Goal: Task Accomplishment & Management: Use online tool/utility

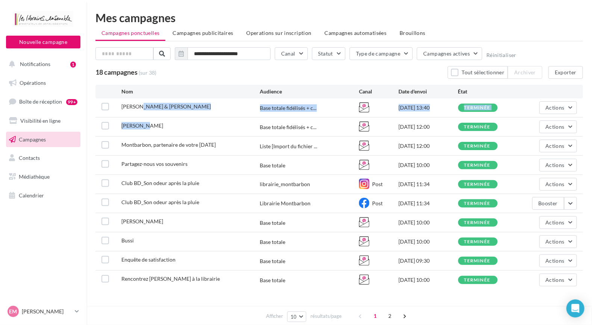
drag, startPoint x: 137, startPoint y: 110, endPoint x: 145, endPoint y: 145, distance: 35.4
click at [144, 127] on div "Sylvain Tesson & Daniel Du Lac Base totale fidélisés + c... 12/09/2025 13:40 te…" at bounding box center [338, 193] width 487 height 191
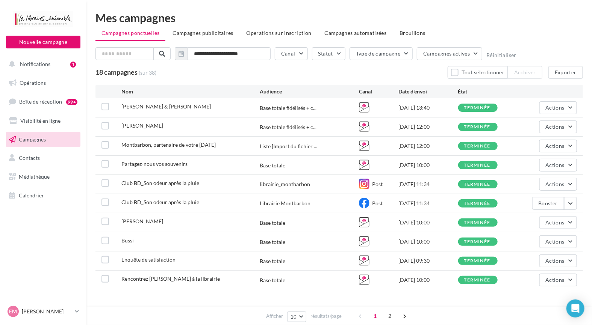
click at [145, 146] on span "Montbarbon, partenaire de votre rentrée scolaire" at bounding box center [168, 145] width 94 height 6
click at [565, 110] on button "Actions" at bounding box center [558, 107] width 38 height 13
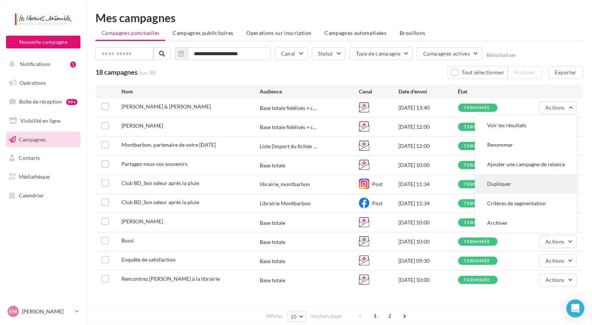
click at [497, 186] on button "Dupliquer" at bounding box center [526, 184] width 102 height 20
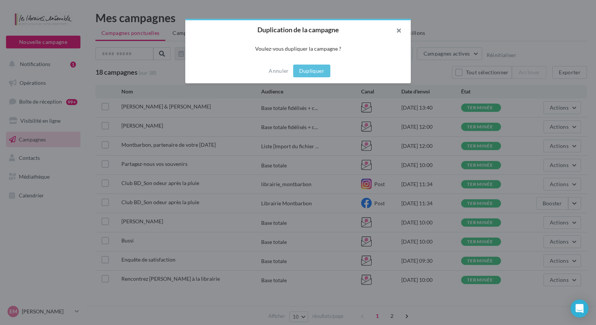
click at [399, 28] on button "button" at bounding box center [396, 31] width 30 height 23
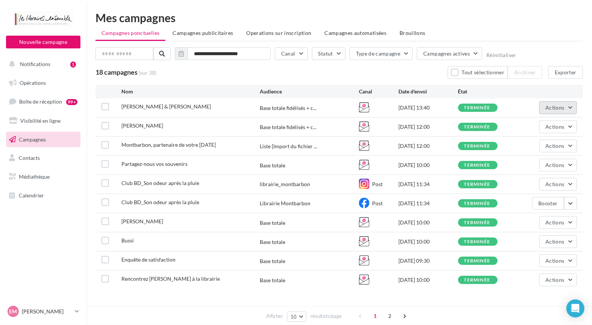
click at [565, 111] on button "Actions" at bounding box center [558, 107] width 38 height 13
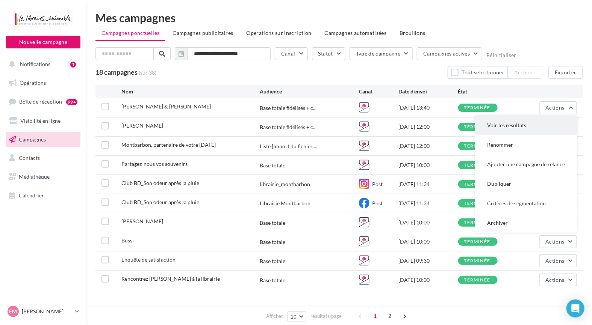
click at [504, 123] on button "Voir les résultats" at bounding box center [526, 126] width 102 height 20
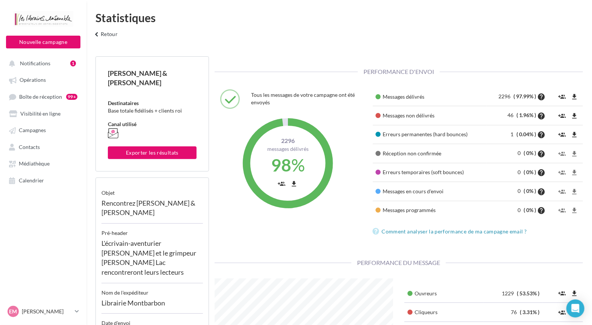
scroll to position [119, 189]
click at [34, 147] on span "Contacts" at bounding box center [29, 147] width 21 height 6
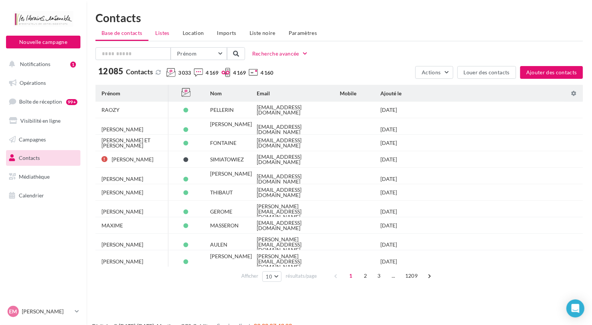
click at [166, 36] on li "Listes" at bounding box center [163, 33] width 26 height 14
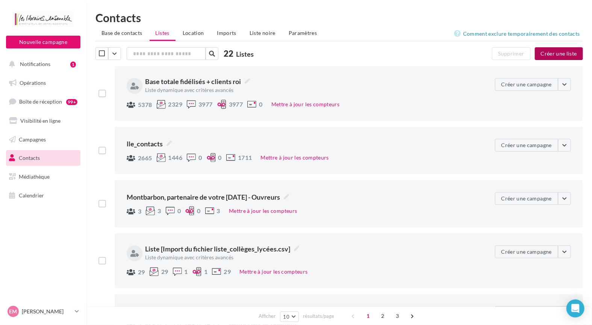
click at [557, 55] on button "Créer une liste" at bounding box center [559, 53] width 48 height 13
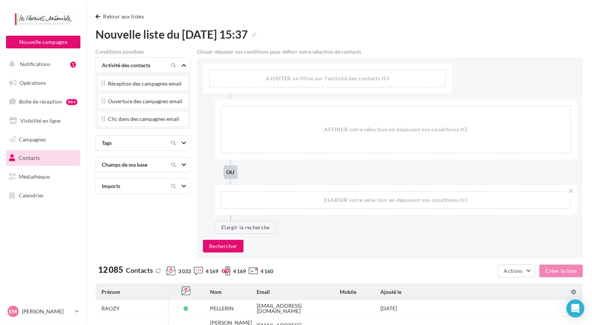
click at [184, 139] on div at bounding box center [183, 143] width 5 height 8
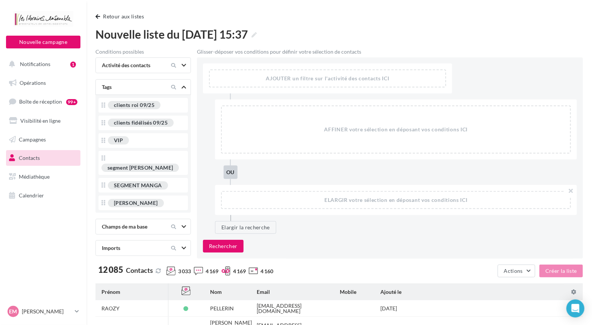
click at [189, 88] on div at bounding box center [178, 87] width 32 height 9
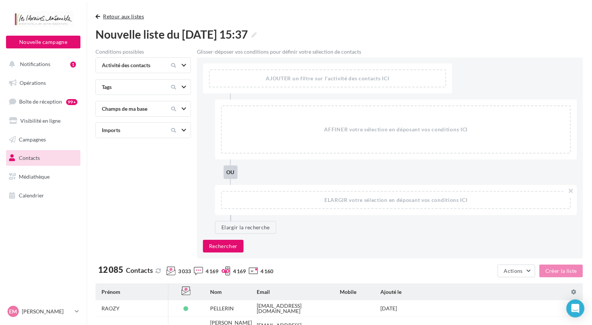
click at [104, 17] on button "Retour aux listes" at bounding box center [120, 16] width 51 height 9
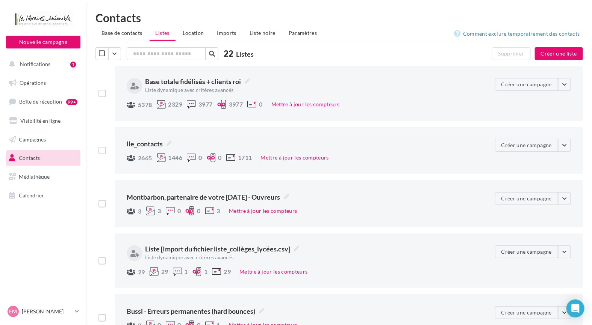
click at [67, 156] on link "Contacts" at bounding box center [43, 158] width 77 height 16
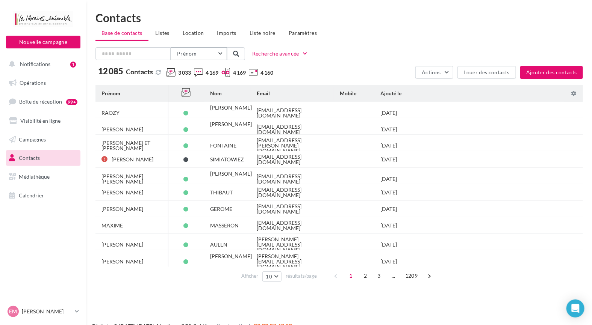
click at [198, 52] on button "Prénom" at bounding box center [199, 53] width 56 height 13
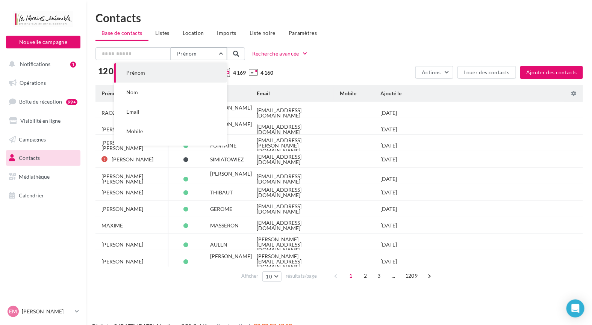
click at [201, 48] on button "Prénom" at bounding box center [199, 53] width 56 height 13
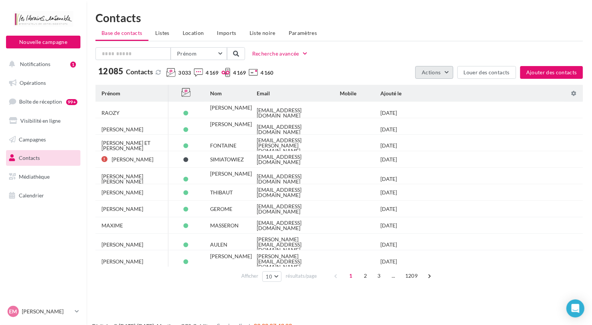
click at [438, 77] on button "Actions" at bounding box center [434, 72] width 38 height 13
click at [438, 74] on span "Actions" at bounding box center [431, 72] width 19 height 6
click at [171, 36] on li "Listes" at bounding box center [163, 33] width 26 height 14
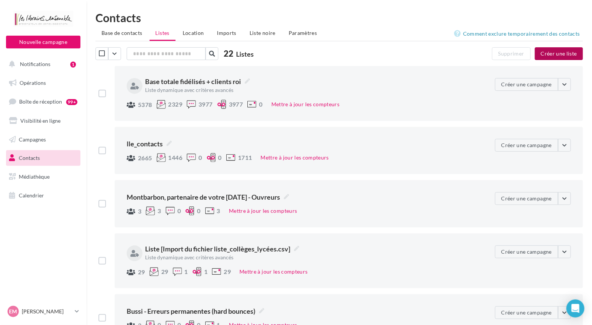
click at [568, 54] on button "Créer une liste" at bounding box center [559, 53] width 48 height 13
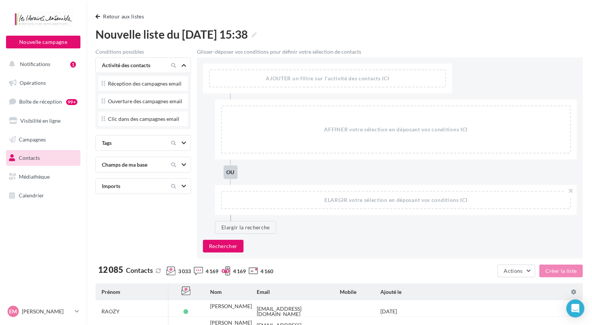
click at [180, 145] on div at bounding box center [178, 143] width 32 height 9
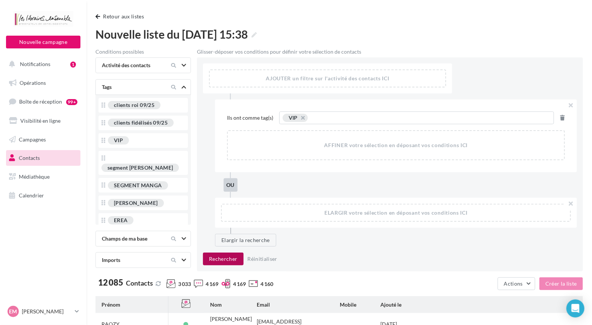
click at [228, 255] on button "Rechercher" at bounding box center [223, 259] width 41 height 13
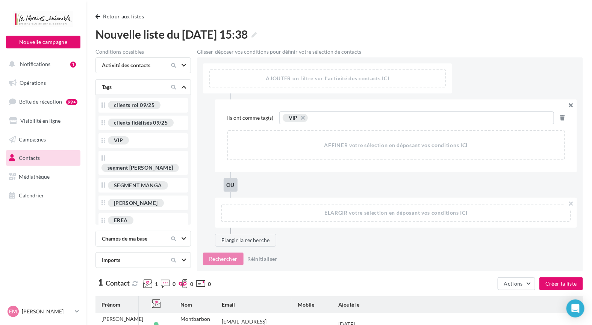
click at [572, 105] on button "button" at bounding box center [571, 106] width 12 height 12
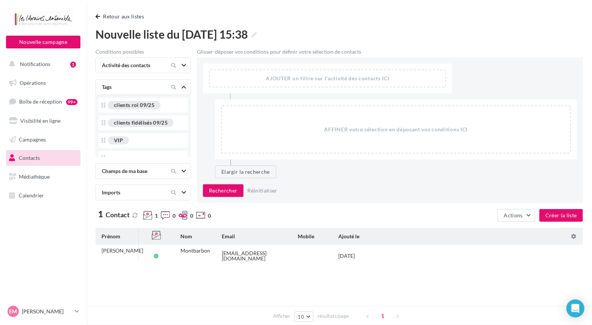
click at [136, 63] on div "Activité des contacts" at bounding box center [130, 66] width 63 height 8
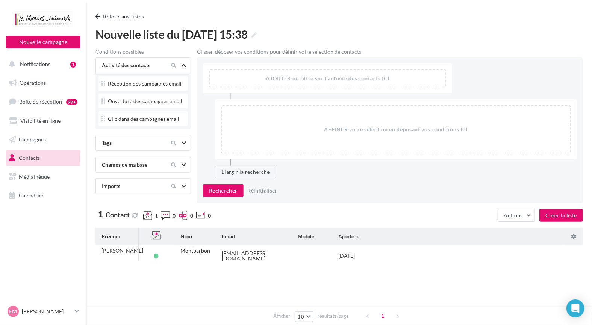
click at [52, 159] on link "Contacts" at bounding box center [43, 158] width 77 height 16
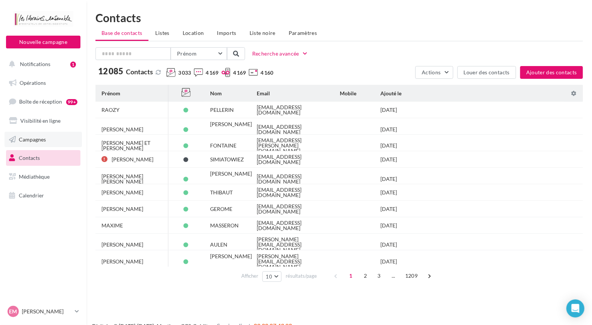
click at [42, 138] on span "Campagnes" at bounding box center [32, 139] width 27 height 6
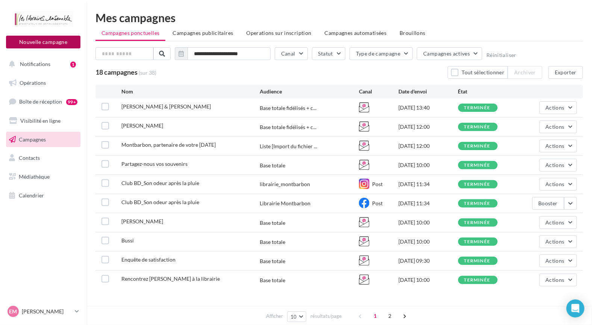
click at [58, 43] on button "Nouvelle campagne" at bounding box center [43, 42] width 74 height 13
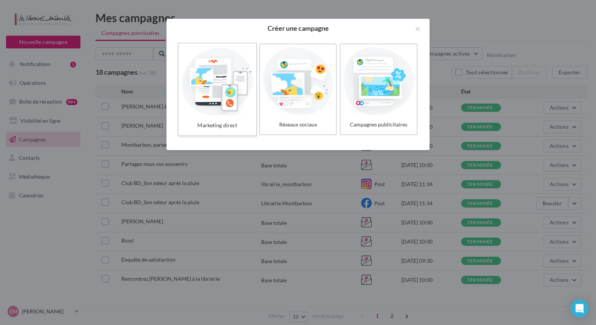
click at [214, 92] on div at bounding box center [216, 81] width 71 height 69
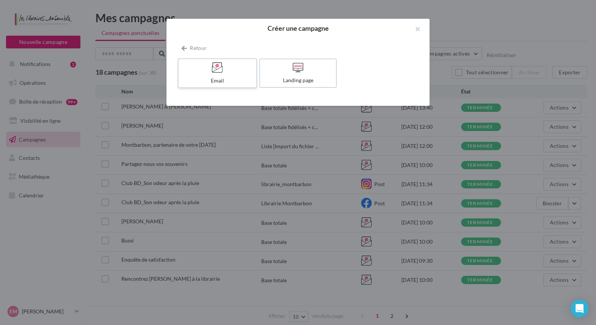
click at [224, 81] on div "Email" at bounding box center [216, 81] width 71 height 8
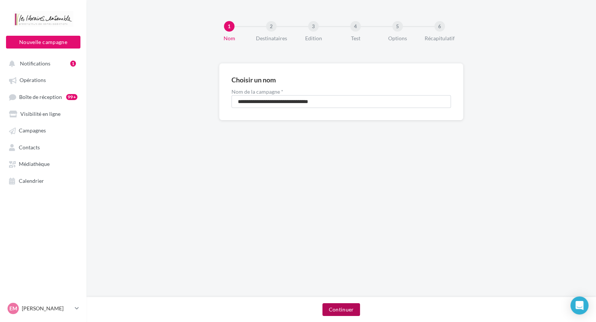
click at [348, 306] on button "Continuer" at bounding box center [340, 309] width 37 height 13
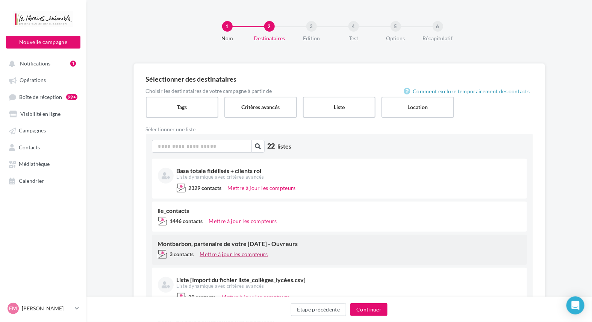
scroll to position [38, 0]
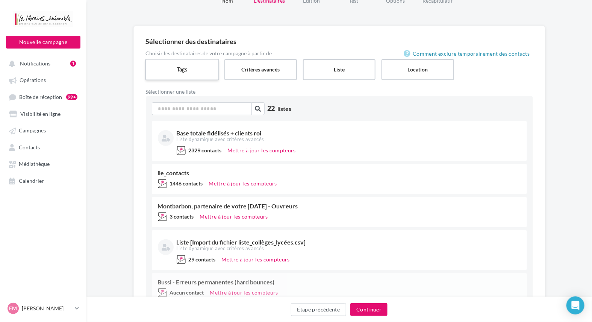
click at [180, 70] on label "Tags" at bounding box center [182, 69] width 74 height 21
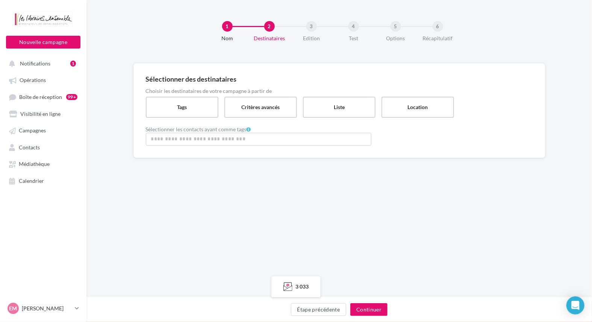
scroll to position [0, 0]
click at [228, 139] on input "Rechercher ou sélectionner un tag" at bounding box center [261, 139] width 222 height 9
type input "*****"
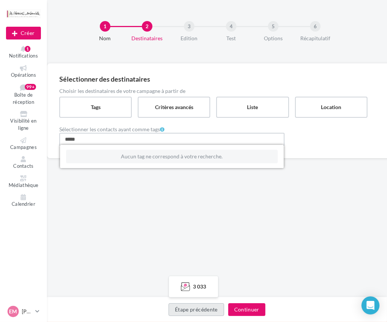
click at [246, 217] on div "1 Nom 2 Destinataires 3 Edition 4 Test 5 Options 6 Récapitulatif Sélectionner d…" at bounding box center [217, 148] width 340 height 297
click at [192, 305] on div "Étape précédente Continuer" at bounding box center [217, 311] width 328 height 16
click at [278, 227] on div "1 Nom 2 Destinataires 3 Edition 4 Test 5 Options 6 Récapitulatif Sélectionner d…" at bounding box center [217, 148] width 340 height 297
click at [268, 320] on div "Étape précédente Continuer" at bounding box center [217, 308] width 340 height 25
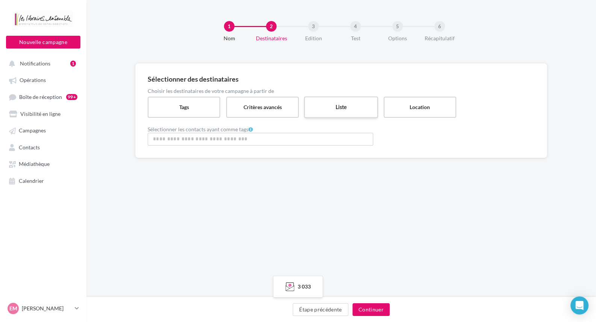
click at [347, 99] on label "Liste" at bounding box center [341, 106] width 74 height 21
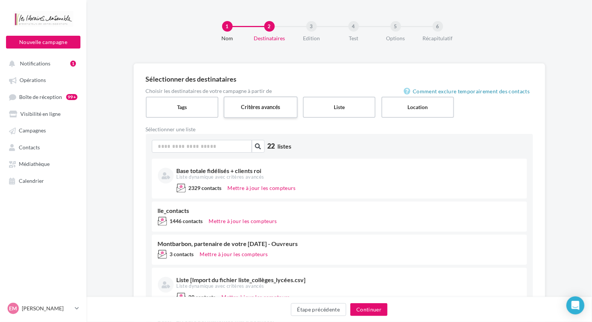
click at [270, 114] on label "Critères avancés" at bounding box center [261, 106] width 74 height 21
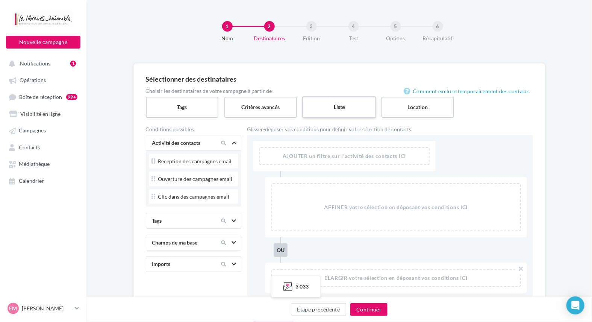
click at [347, 115] on label "Liste" at bounding box center [339, 106] width 74 height 21
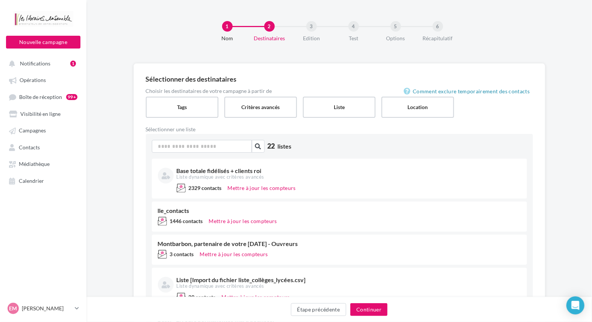
drag, startPoint x: 244, startPoint y: 104, endPoint x: 240, endPoint y: 132, distance: 28.1
click at [244, 104] on label "Critères avancés" at bounding box center [260, 107] width 73 height 21
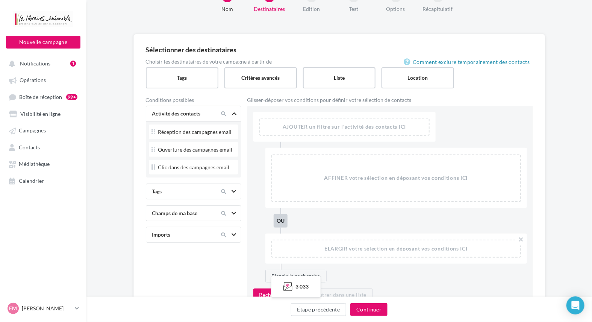
scroll to position [75, 0]
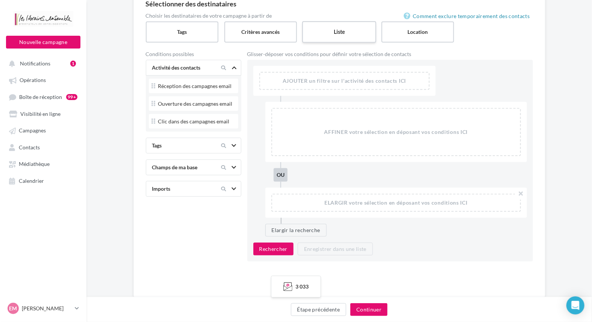
click at [327, 33] on label "Liste" at bounding box center [339, 31] width 74 height 21
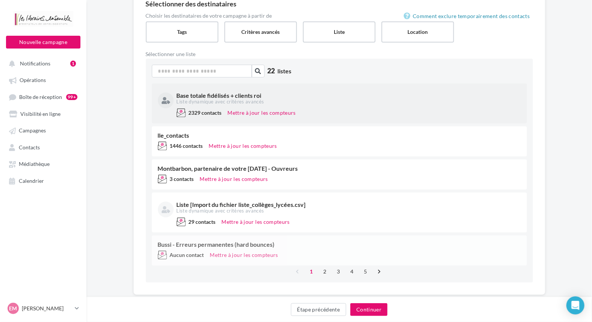
click at [248, 98] on div "Base totale fidélisés + clients roi" at bounding box center [348, 95] width 343 height 6
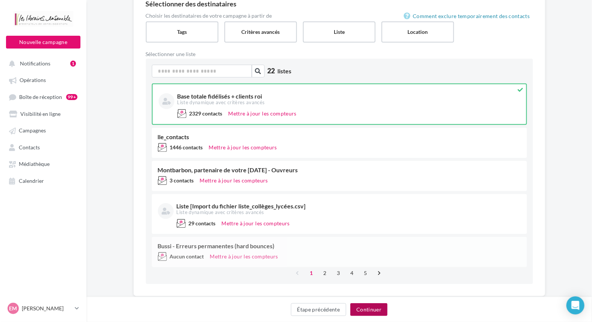
click at [377, 311] on button "Continuer" at bounding box center [368, 309] width 37 height 13
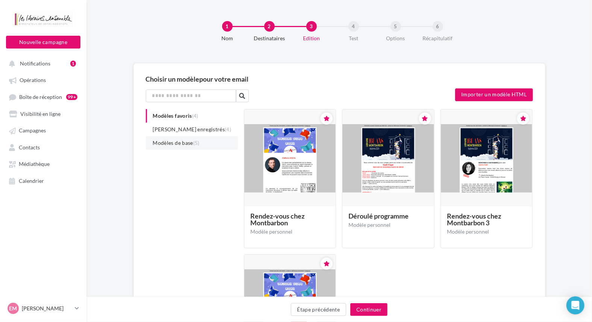
click at [187, 142] on span "Modèles de base (5)" at bounding box center [176, 142] width 47 height 6
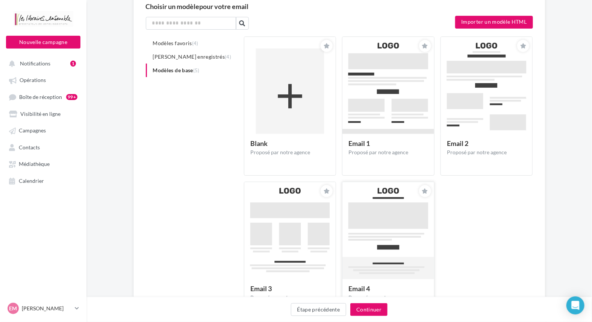
scroll to position [75, 0]
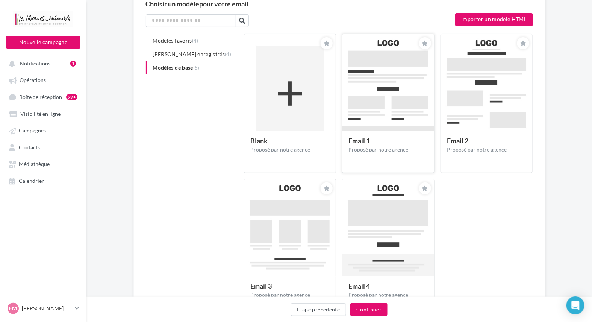
click at [422, 103] on img at bounding box center [387, 93] width 91 height 118
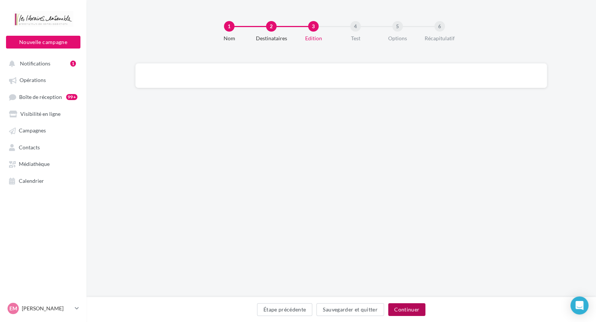
click at [401, 310] on button "Continuer" at bounding box center [406, 309] width 37 height 13
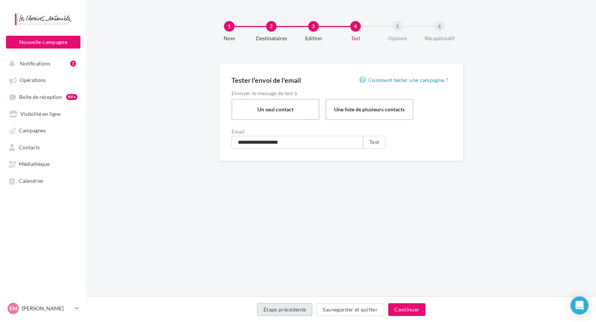
click at [301, 308] on button "Étape précédente" at bounding box center [285, 309] width 56 height 13
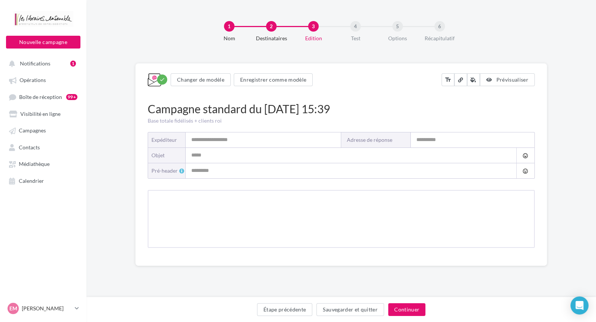
type input "**********"
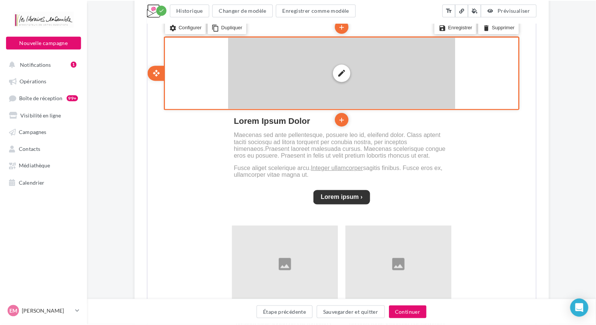
scroll to position [263, 0]
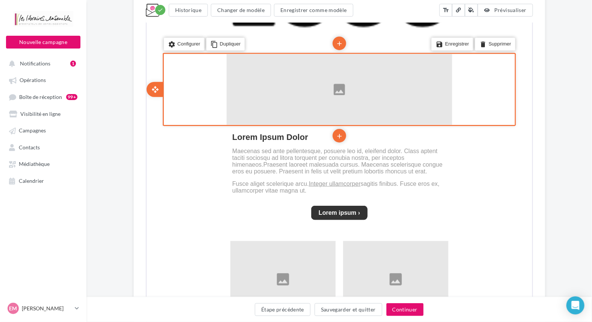
click at [189, 97] on div "settings Configurer content_copy Dupliquer add add save Enregistrer delete Supp…" at bounding box center [338, 88] width 353 height 73
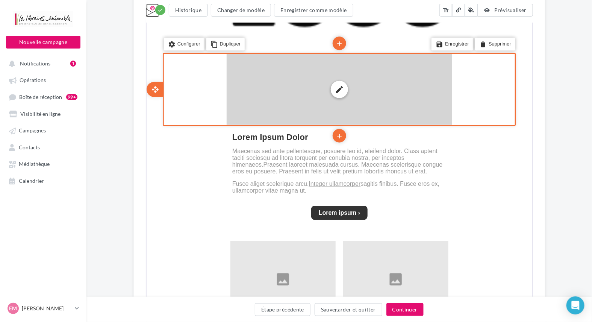
click at [301, 89] on div "edit photo_library rounded_corner crop link style" at bounding box center [337, 88] width 225 height 71
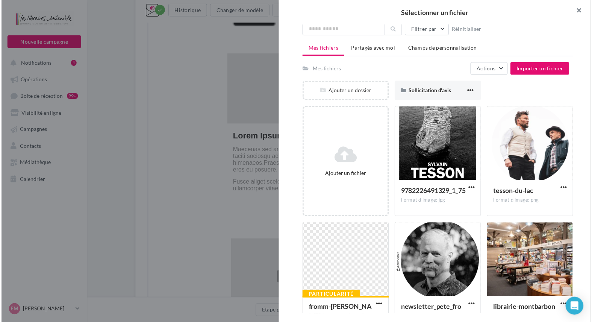
scroll to position [0, 0]
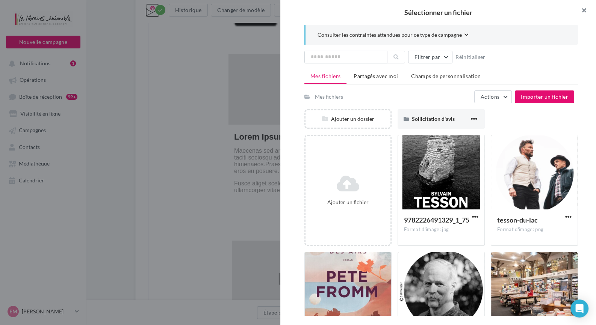
click at [586, 6] on button "button" at bounding box center [581, 11] width 30 height 23
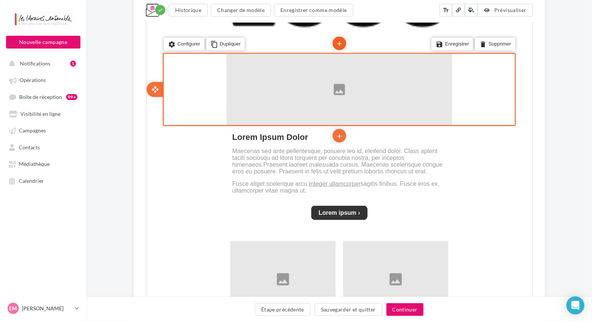
click at [339, 42] on icon "add" at bounding box center [338, 43] width 8 height 13
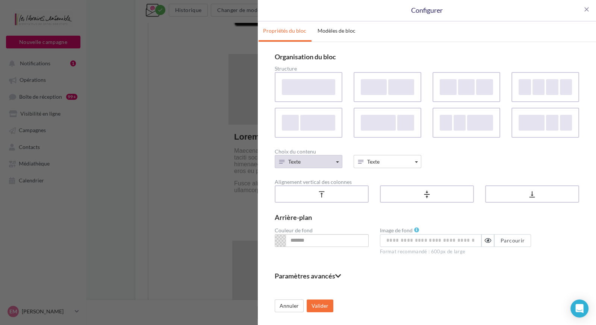
click at [326, 163] on button "Texte" at bounding box center [309, 161] width 68 height 13
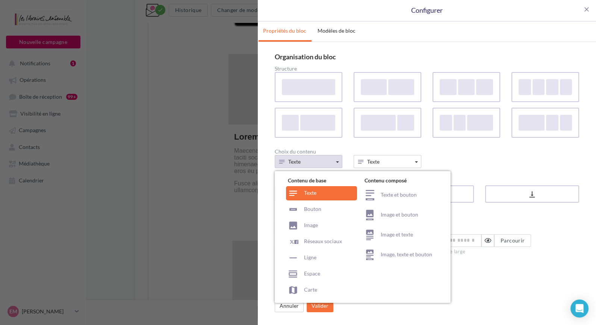
click at [334, 156] on button "Texte" at bounding box center [309, 161] width 68 height 13
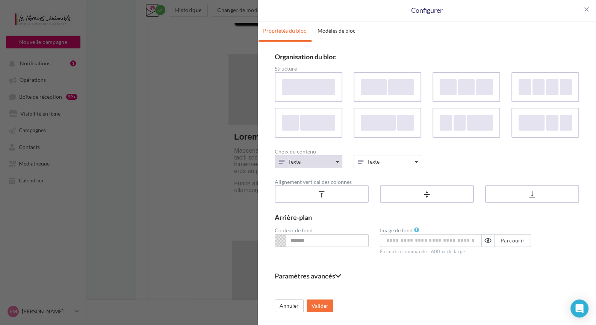
click at [325, 161] on button "Texte" at bounding box center [309, 161] width 68 height 13
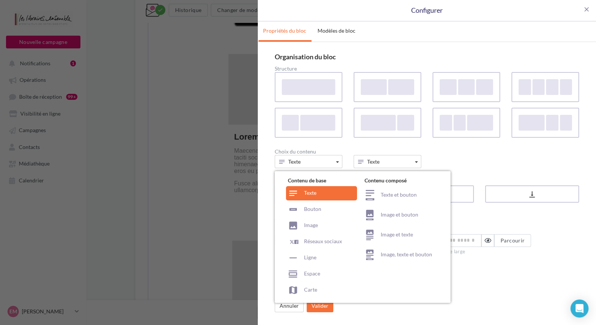
click at [447, 163] on div "Texte Contenu de base Texte Bouton Image Réseaux sociaux Ligne Espace Carte Con…" at bounding box center [427, 161] width 316 height 13
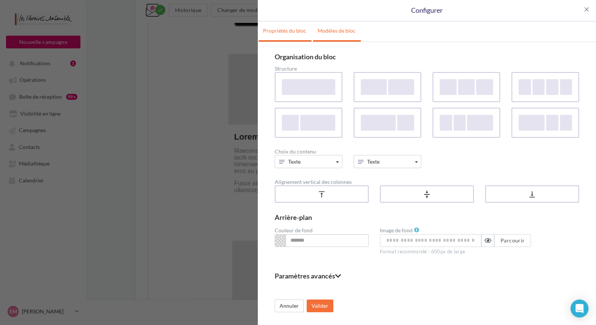
click at [348, 35] on link "Modèles de bloc" at bounding box center [336, 30] width 47 height 19
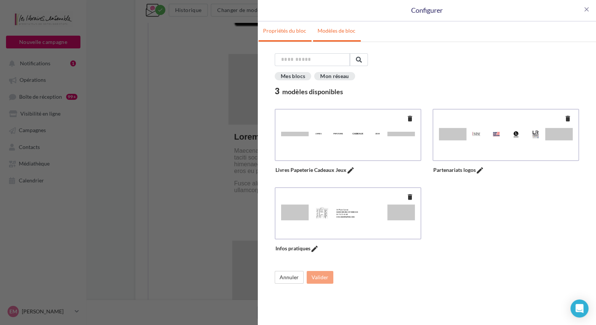
click at [295, 35] on link "Propriétés du bloc" at bounding box center [284, 30] width 52 height 19
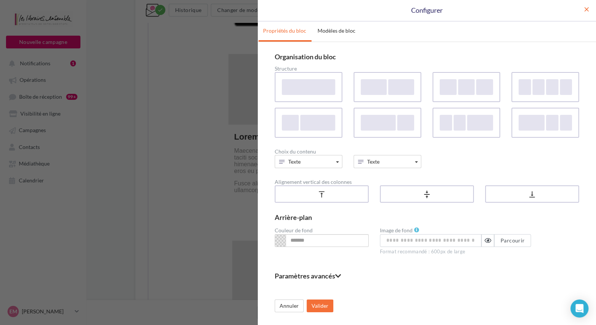
click at [585, 6] on span "close" at bounding box center [587, 10] width 8 height 8
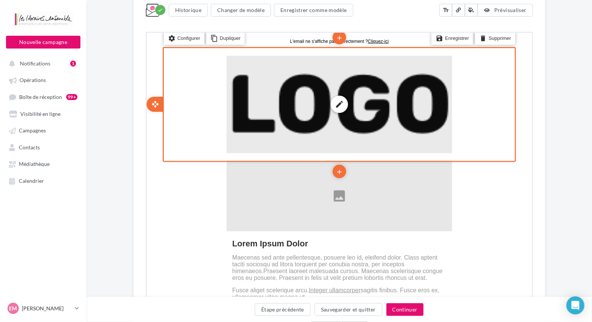
scroll to position [75, 0]
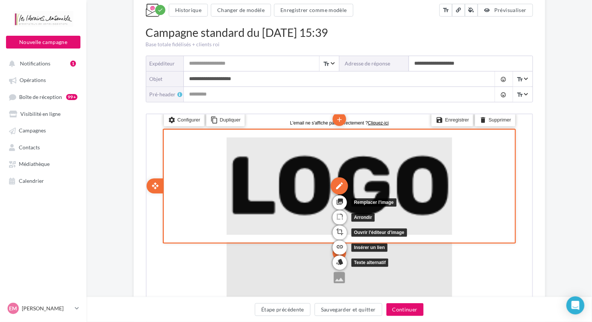
click at [337, 182] on div "edit" at bounding box center [337, 184] width 17 height 17
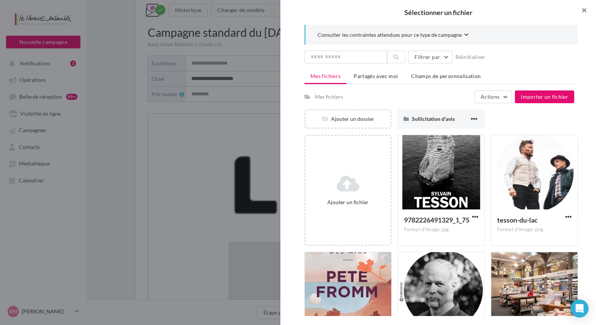
click at [587, 8] on button "button" at bounding box center [581, 11] width 30 height 23
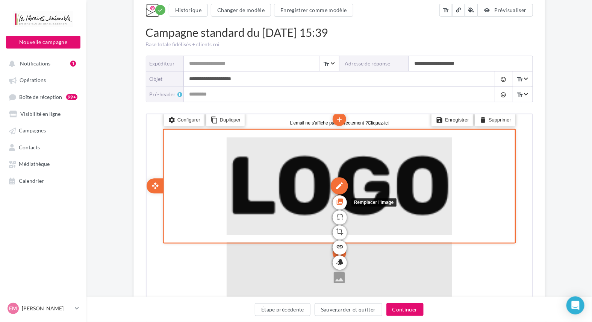
click at [338, 201] on icon "photo_library" at bounding box center [339, 200] width 8 height 13
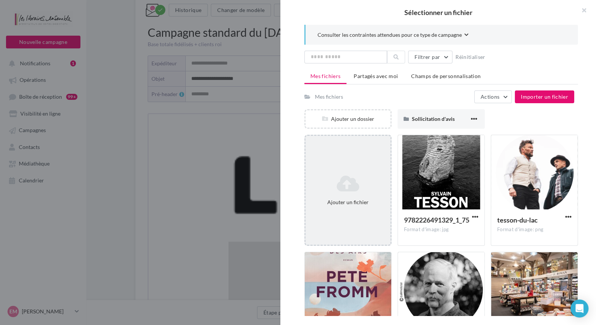
click at [338, 192] on icon at bounding box center [347, 184] width 79 height 18
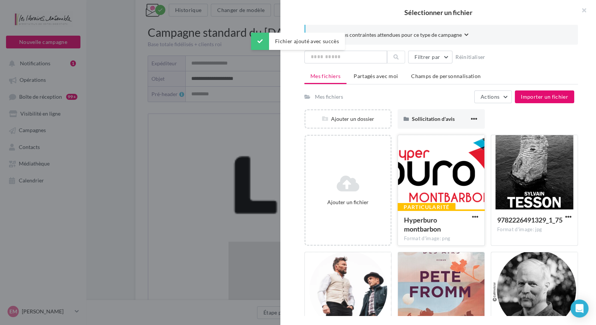
click at [434, 169] on div at bounding box center [441, 172] width 86 height 75
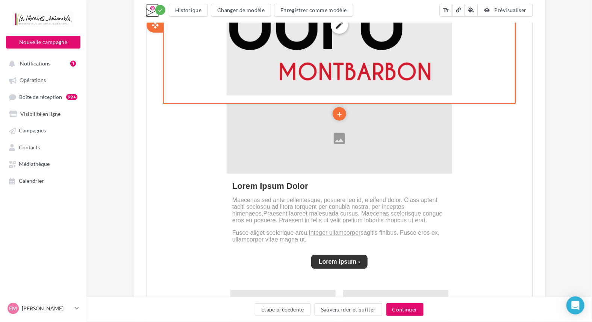
scroll to position [263, 0]
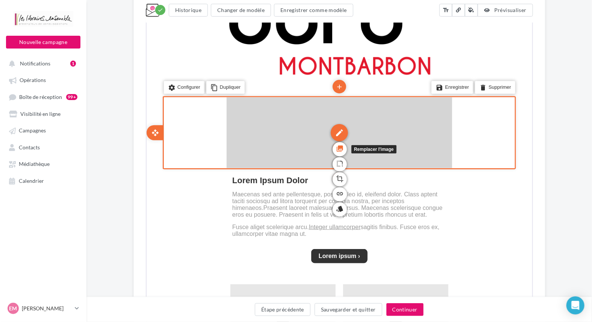
click at [339, 148] on icon "photo_library" at bounding box center [339, 147] width 8 height 13
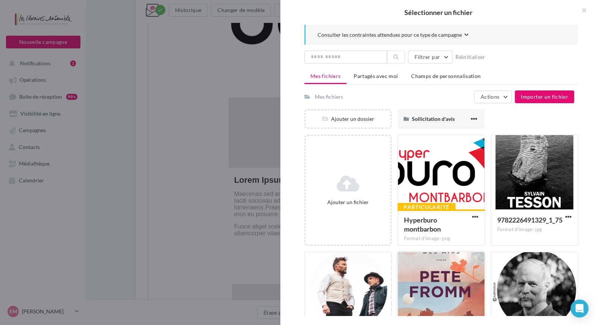
click at [443, 270] on div at bounding box center [441, 289] width 86 height 75
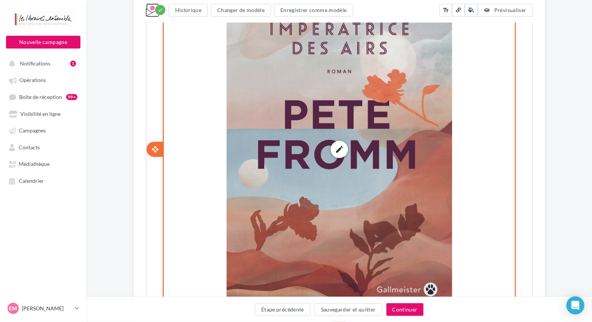
scroll to position [413, 0]
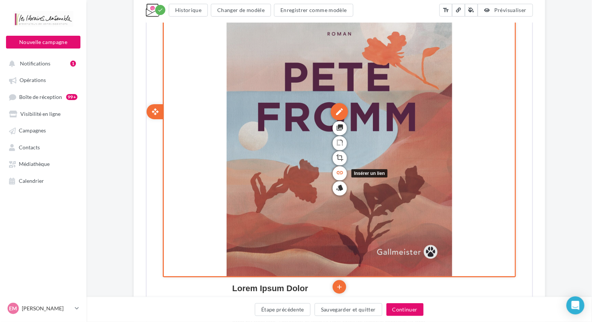
click at [340, 174] on icon "link" at bounding box center [339, 172] width 8 height 13
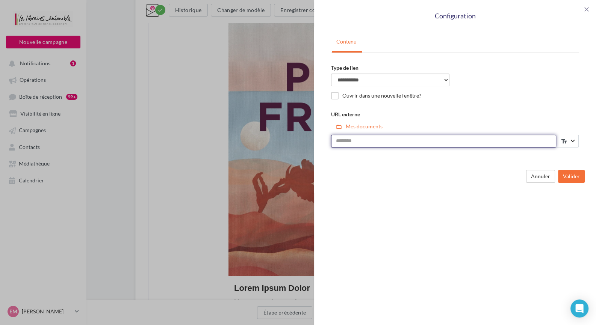
click at [535, 144] on input "URL externe" at bounding box center [443, 141] width 225 height 13
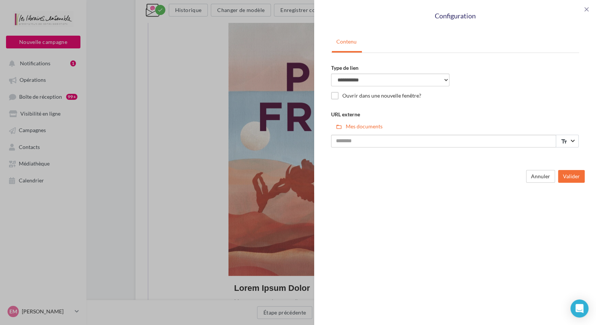
click at [209, 155] on div "**********" at bounding box center [298, 162] width 596 height 325
drag, startPoint x: 275, startPoint y: 108, endPoint x: 270, endPoint y: 109, distance: 5.5
click at [275, 109] on div "**********" at bounding box center [298, 162] width 596 height 325
click at [588, 10] on span "close" at bounding box center [587, 10] width 8 height 8
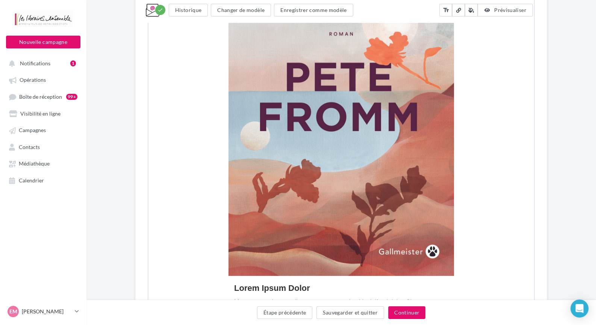
click at [345, 92] on div "**********" at bounding box center [298, 162] width 596 height 325
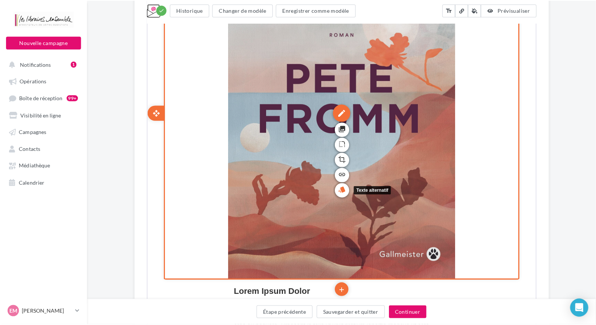
click at [341, 187] on icon "style" at bounding box center [340, 186] width 8 height 13
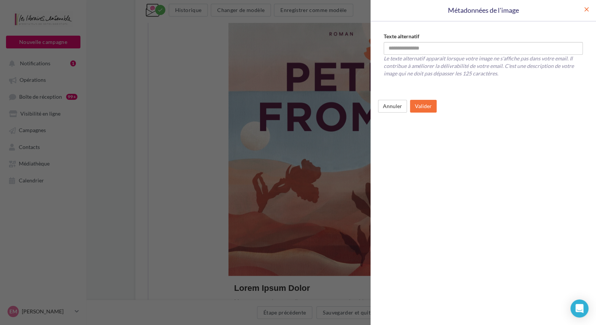
click at [586, 8] on span "close" at bounding box center [587, 10] width 8 height 8
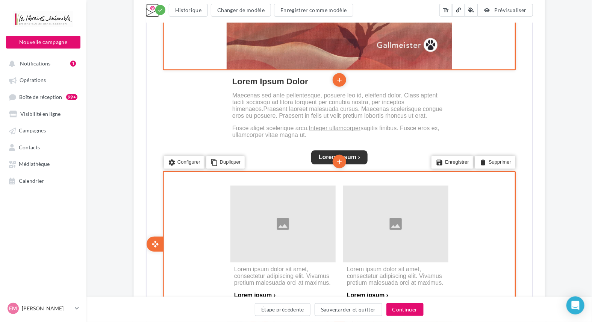
scroll to position [432, 0]
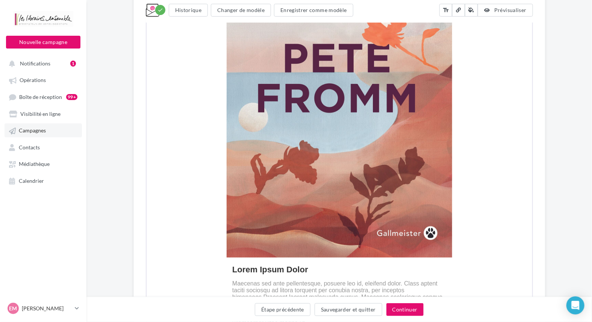
click at [54, 131] on link "Campagnes" at bounding box center [43, 130] width 77 height 14
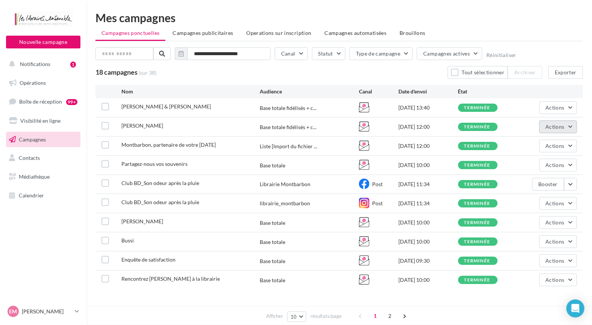
click at [552, 130] on button "Actions" at bounding box center [558, 127] width 38 height 13
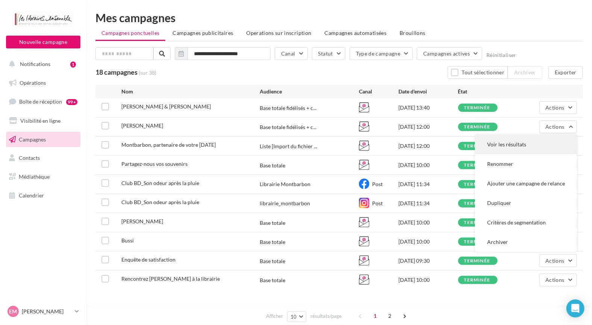
click at [516, 149] on button "Voir les résultats" at bounding box center [526, 145] width 102 height 20
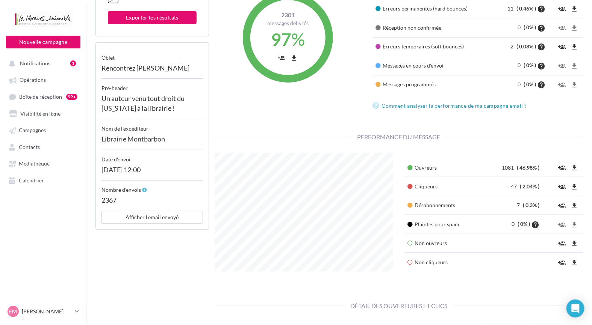
scroll to position [150, 0]
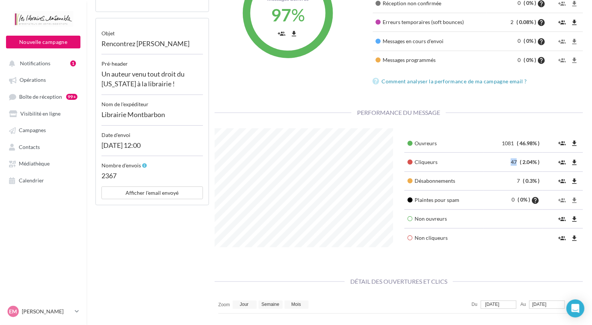
drag, startPoint x: 518, startPoint y: 163, endPoint x: 510, endPoint y: 163, distance: 8.3
click at [510, 163] on td "47 ( 2.04% )" at bounding box center [512, 162] width 59 height 19
drag, startPoint x: 526, startPoint y: 180, endPoint x: 514, endPoint y: 184, distance: 12.4
click at [514, 184] on td "7 ( 0.3% )" at bounding box center [512, 181] width 59 height 19
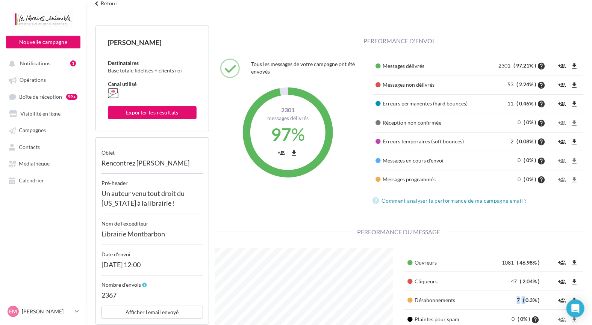
scroll to position [85, 0]
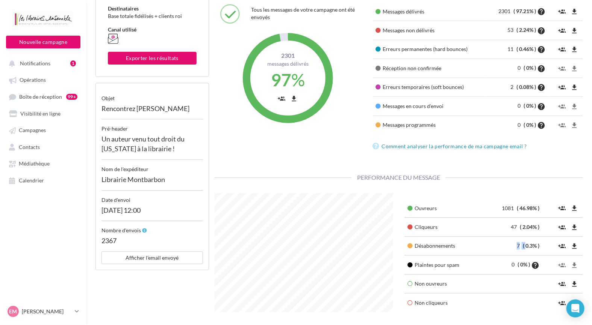
drag, startPoint x: 406, startPoint y: 246, endPoint x: 466, endPoint y: 244, distance: 60.5
click at [466, 244] on td "Désabonnements" at bounding box center [443, 246] width 79 height 19
click at [27, 151] on link "Contacts" at bounding box center [43, 147] width 77 height 14
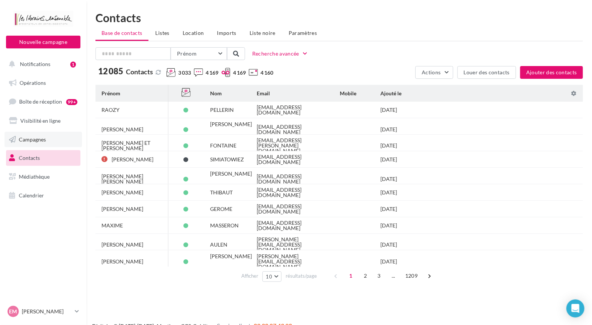
click at [40, 139] on span "Campagnes" at bounding box center [32, 139] width 27 height 6
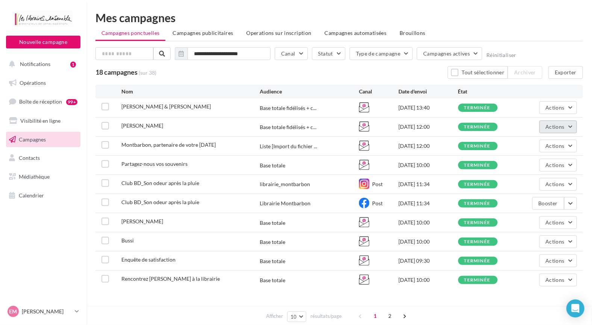
click at [567, 128] on button "Actions" at bounding box center [558, 127] width 38 height 13
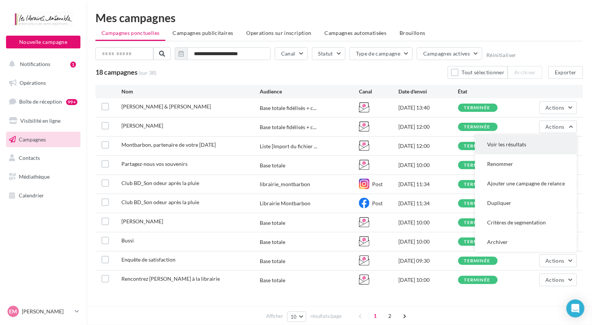
click at [513, 145] on button "Voir les résultats" at bounding box center [526, 145] width 102 height 20
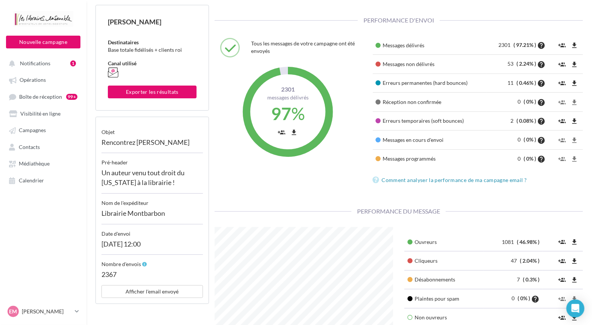
scroll to position [113, 0]
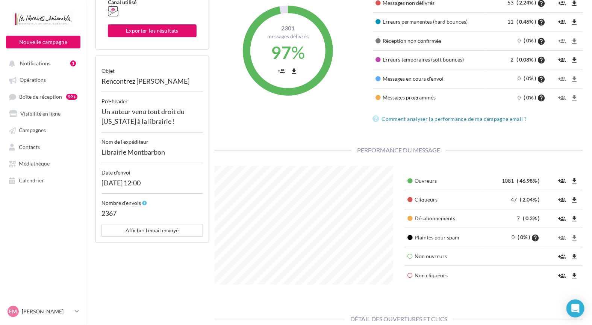
click at [516, 218] on td "7 ( 0.3% )" at bounding box center [512, 218] width 59 height 19
click at [575, 218] on icon "file_download" at bounding box center [574, 219] width 8 height 8
click at [576, 218] on icon "file_download" at bounding box center [574, 219] width 8 height 8
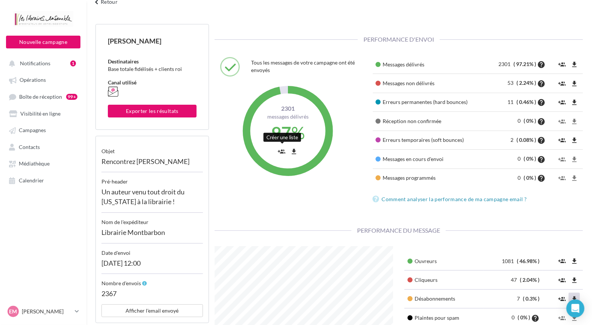
scroll to position [0, 0]
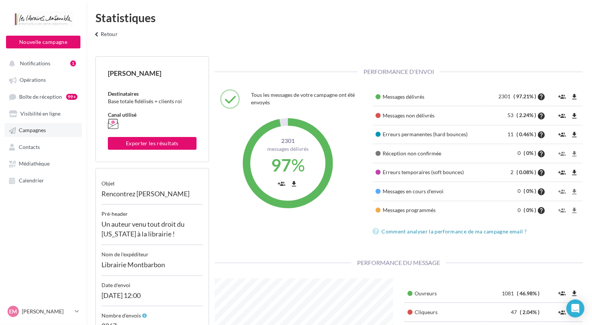
click at [42, 129] on span "Campagnes" at bounding box center [32, 130] width 27 height 6
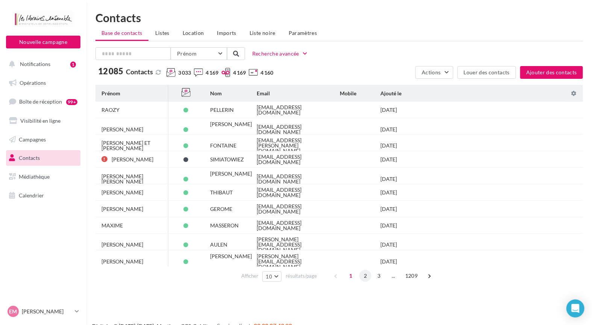
click at [363, 275] on span "2" at bounding box center [365, 276] width 12 height 12
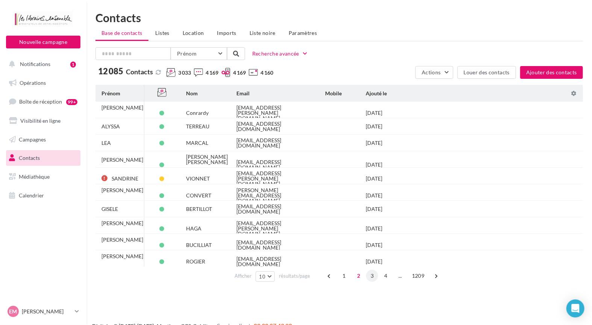
click at [369, 276] on span "3" at bounding box center [372, 276] width 12 height 12
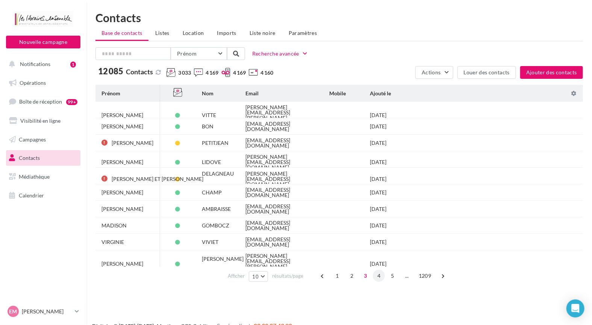
click at [381, 277] on span "4" at bounding box center [379, 276] width 12 height 12
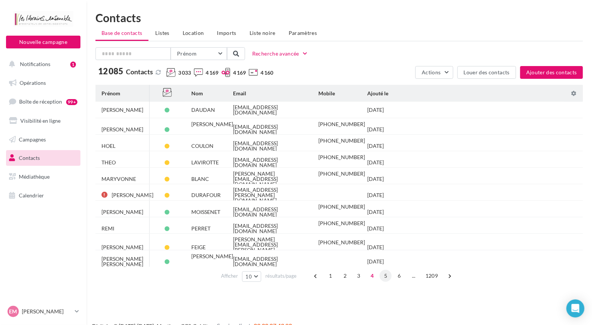
click at [386, 276] on span "5" at bounding box center [385, 276] width 12 height 12
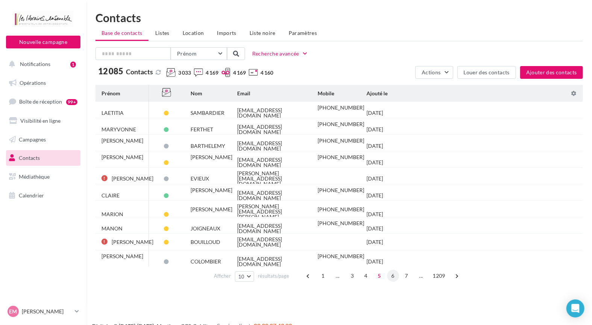
click at [396, 274] on span "6" at bounding box center [393, 276] width 12 height 12
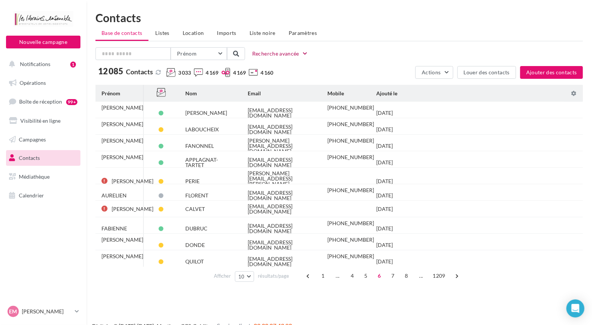
click at [291, 53] on button "Recherche avancée" at bounding box center [280, 53] width 62 height 9
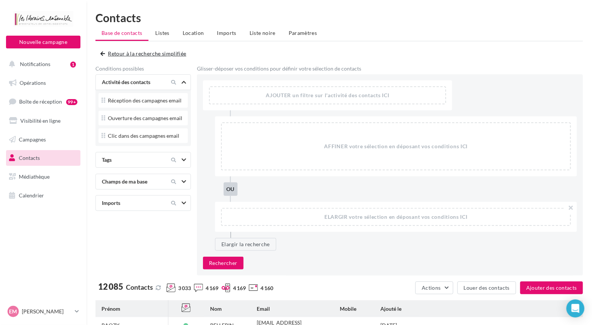
click at [128, 54] on button "Retour à la recherche simplifiée" at bounding box center [144, 53] width 89 height 9
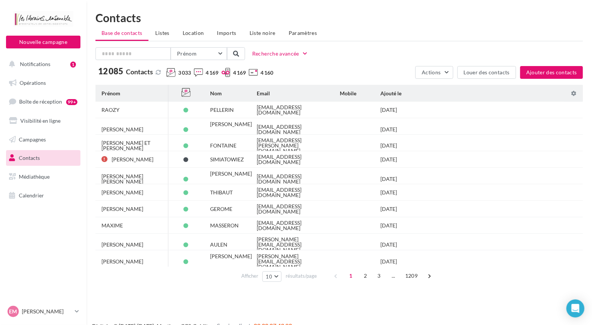
click at [20, 33] on div "Nouvelle campagne Nouvelle campagne" at bounding box center [43, 30] width 74 height 38
click at [24, 41] on button "Nouvelle campagne" at bounding box center [43, 42] width 74 height 13
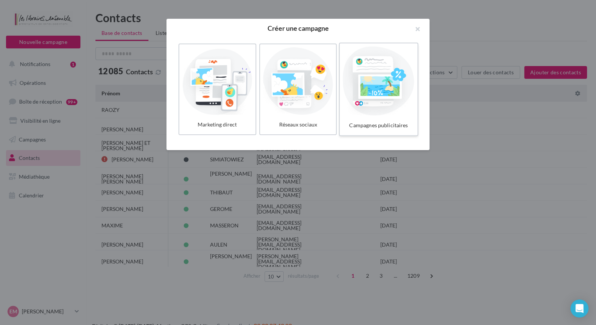
click at [369, 82] on div at bounding box center [378, 81] width 71 height 69
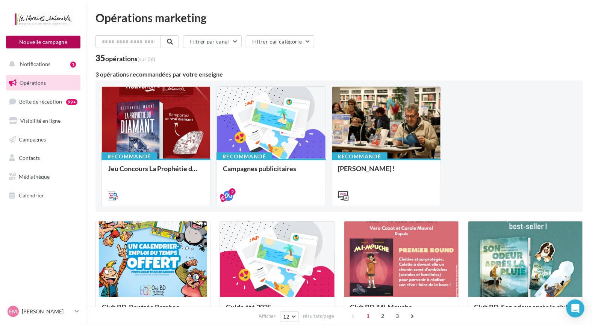
click at [49, 41] on button "Nouvelle campagne" at bounding box center [43, 42] width 74 height 13
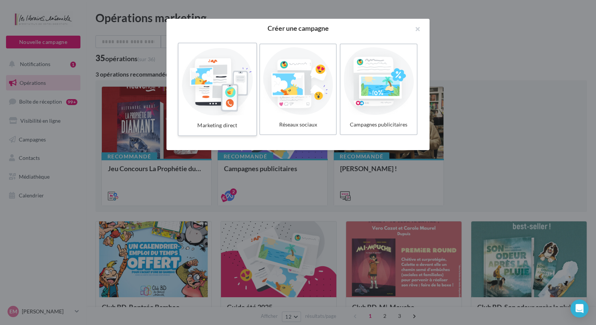
click at [228, 99] on div at bounding box center [216, 81] width 71 height 69
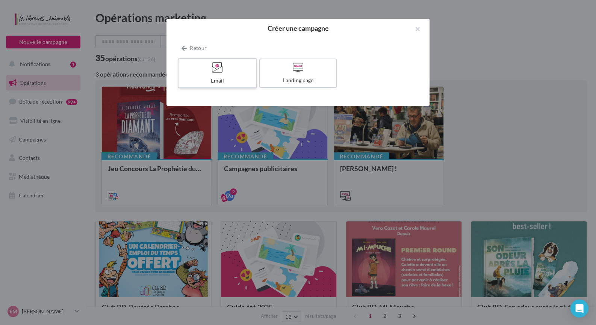
click at [239, 81] on div "Email" at bounding box center [216, 81] width 71 height 8
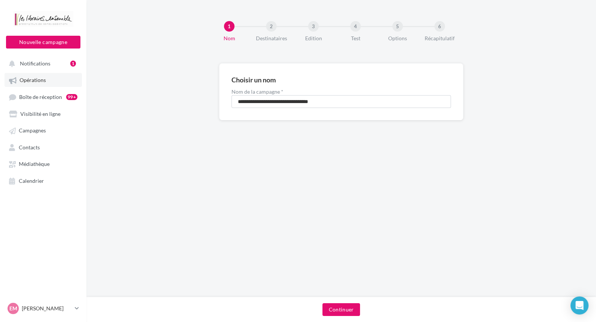
click at [39, 82] on span "Opérations" at bounding box center [33, 80] width 26 height 6
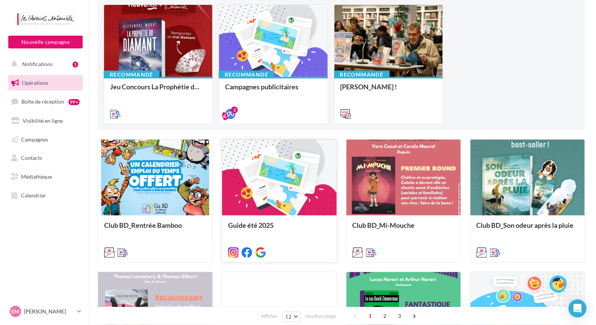
scroll to position [150, 0]
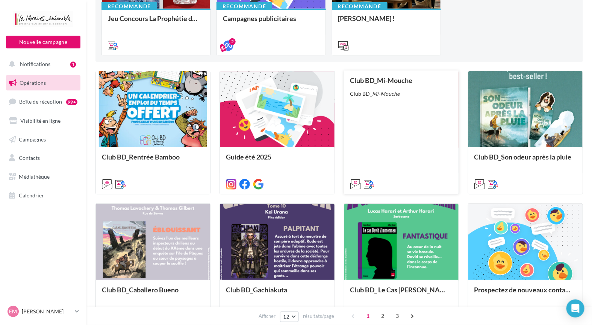
click at [417, 116] on div "Club BD_Mi-Mouche Club BD_ Mi-Mouche" at bounding box center [401, 132] width 102 height 111
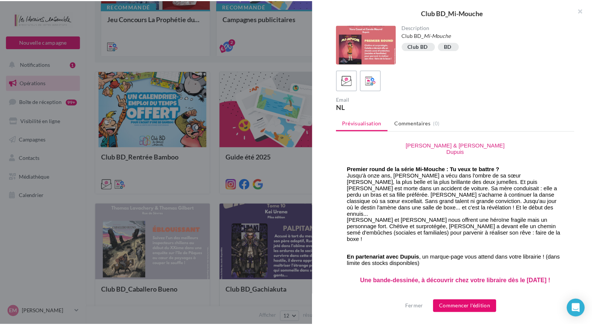
scroll to position [0, 0]
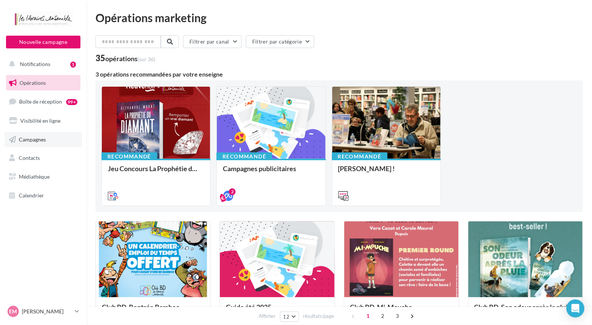
click at [41, 142] on link "Campagnes" at bounding box center [43, 140] width 77 height 16
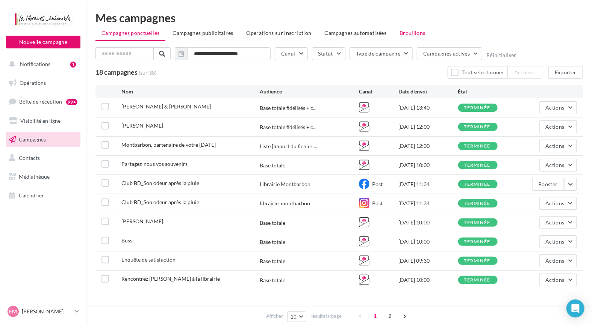
click at [415, 33] on span "Brouillons" at bounding box center [412, 33] width 26 height 6
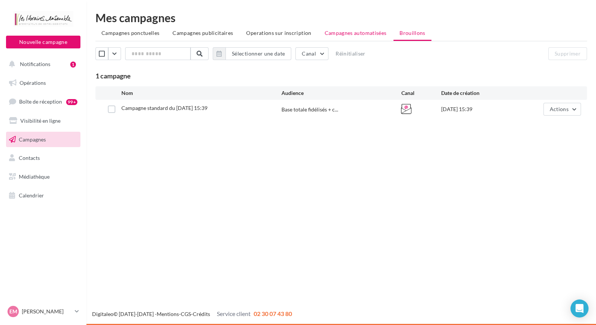
click at [359, 33] on span "Campagnes automatisées" at bounding box center [356, 33] width 62 height 6
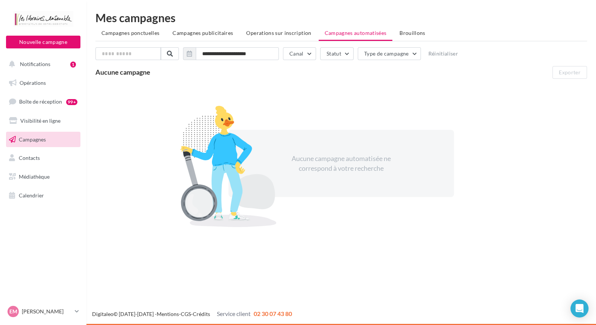
click at [413, 32] on span "Brouillons" at bounding box center [412, 33] width 26 height 6
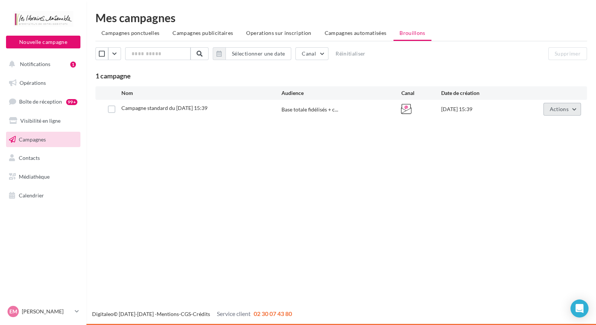
click at [573, 110] on button "Actions" at bounding box center [562, 109] width 38 height 13
drag, startPoint x: 308, startPoint y: 228, endPoint x: 144, endPoint y: 151, distance: 181.7
click at [308, 228] on div "Nouvelle campagne Nouvelle campagne Notifications 1 Opérations Boîte de récepti…" at bounding box center [298, 162] width 596 height 325
click at [144, 32] on span "Campagnes ponctuelles" at bounding box center [130, 33] width 58 height 6
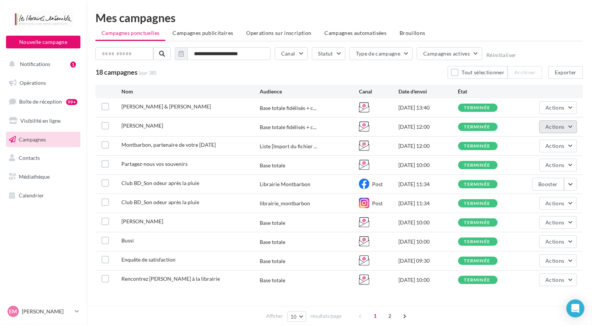
click at [561, 124] on span "Actions" at bounding box center [555, 127] width 19 height 6
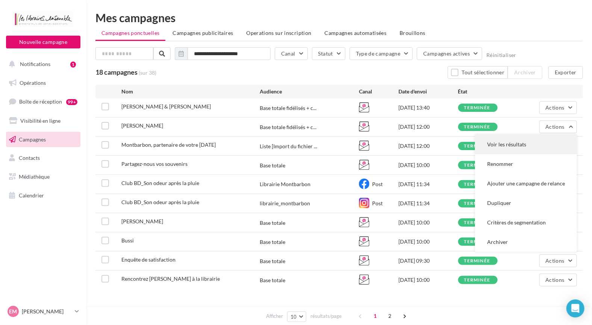
click at [517, 148] on button "Voir les résultats" at bounding box center [526, 145] width 102 height 20
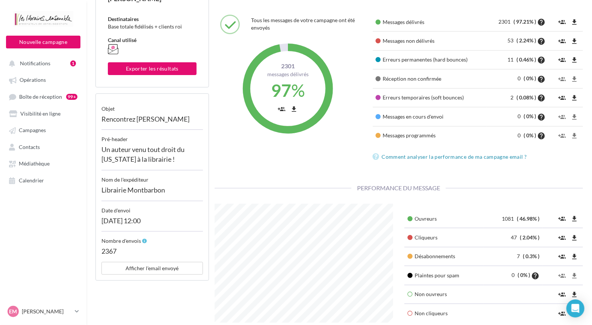
scroll to position [75, 0]
click at [166, 264] on button "Afficher l'email envoyé" at bounding box center [151, 268] width 101 height 13
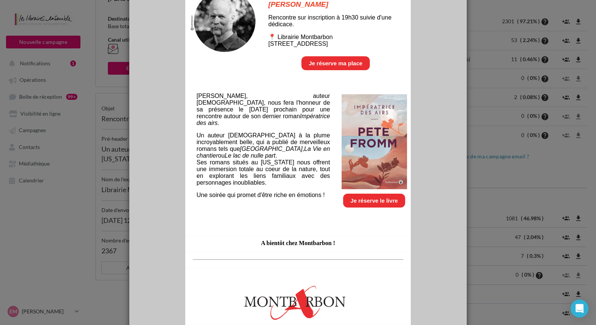
scroll to position [113, 0]
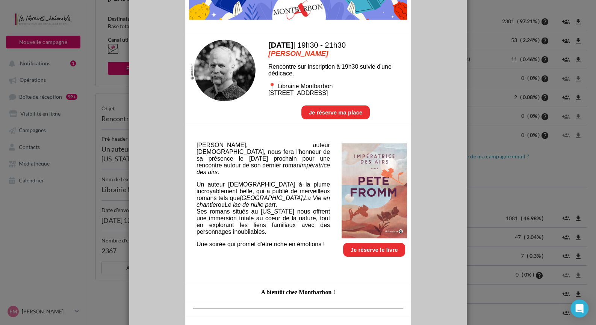
click at [376, 248] on link "Je réserve le livre" at bounding box center [374, 250] width 47 height 6
click at [346, 112] on link "Je réserve ma place" at bounding box center [336, 112] width 54 height 6
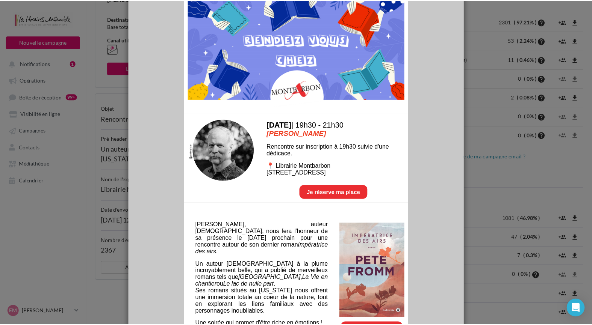
scroll to position [0, 0]
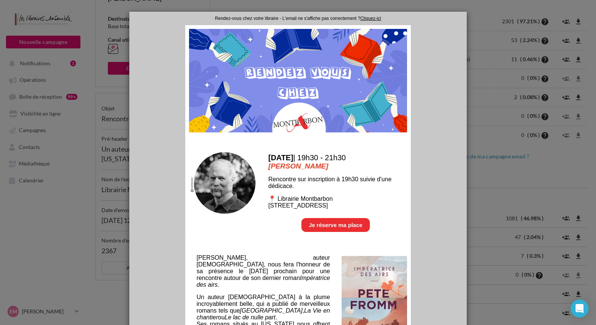
click at [503, 91] on div at bounding box center [298, 162] width 596 height 325
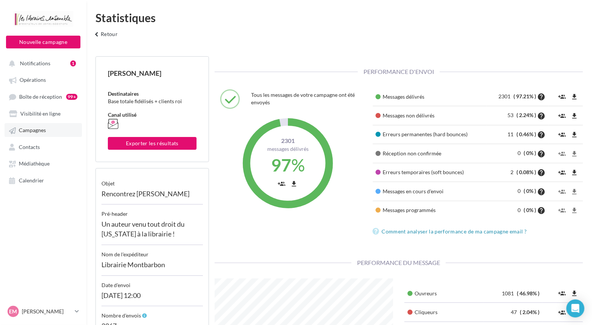
click at [46, 132] on link "Campagnes" at bounding box center [43, 130] width 77 height 14
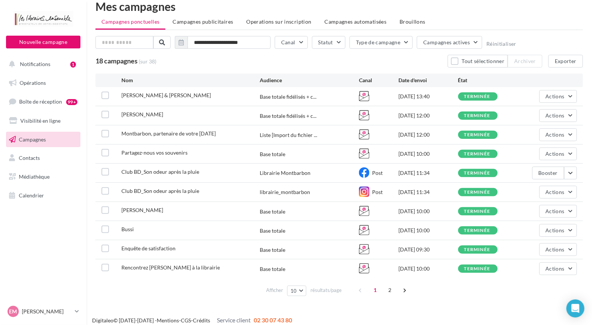
scroll to position [17, 0]
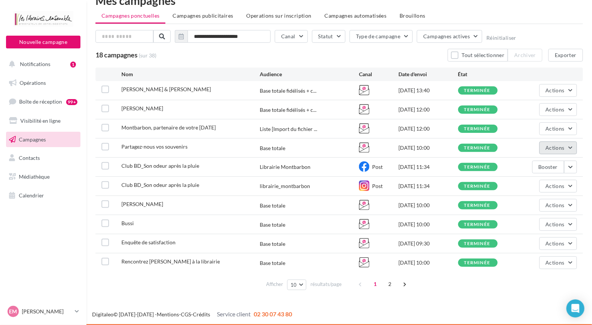
click at [565, 148] on button "Actions" at bounding box center [558, 148] width 38 height 13
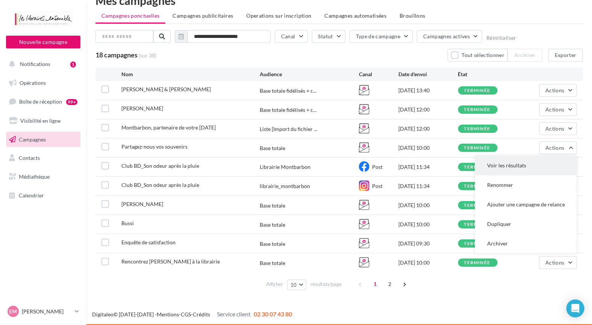
click at [518, 166] on button "Voir les résultats" at bounding box center [526, 166] width 102 height 20
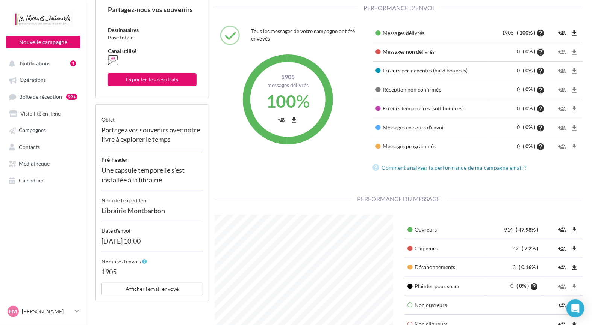
scroll to position [150, 0]
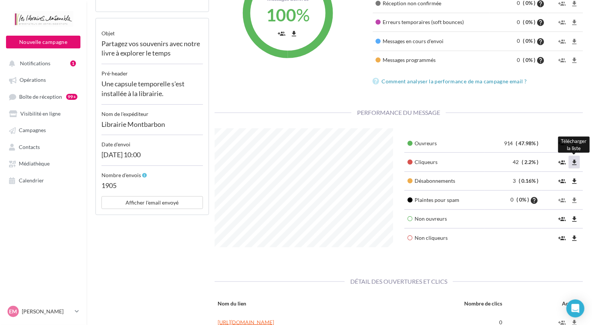
click at [572, 163] on icon "file_download" at bounding box center [574, 163] width 8 height 8
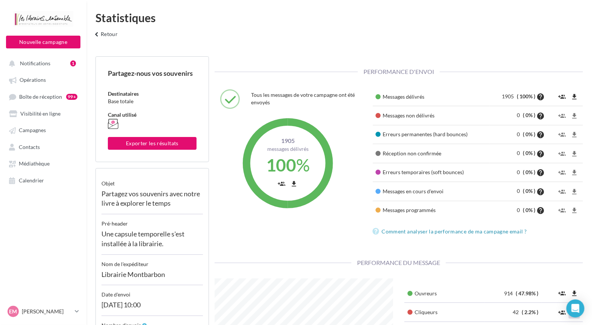
scroll to position [0, 0]
click at [103, 35] on button "keyboard_arrow_left Retour" at bounding box center [104, 36] width 31 height 15
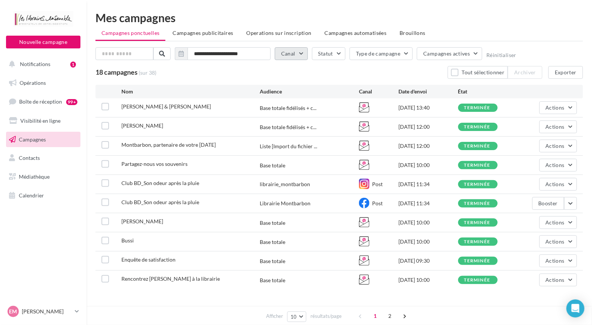
click at [301, 57] on button "Canal" at bounding box center [291, 53] width 33 height 13
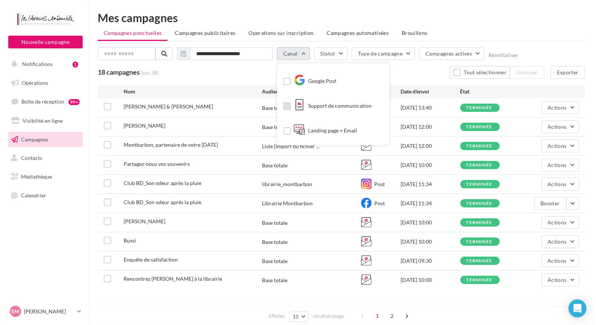
scroll to position [151, 0]
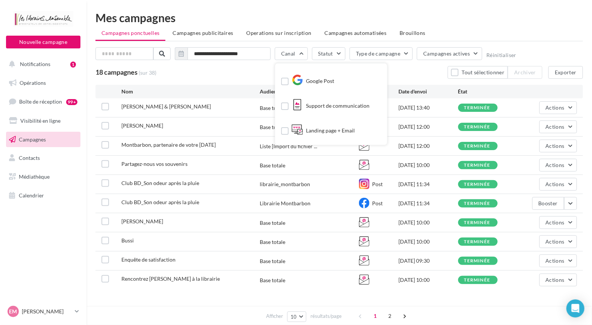
click at [462, 30] on ul "Campagnes ponctuelles Campagnes publicitaires Operations sur inscription Campag…" at bounding box center [338, 33] width 487 height 15
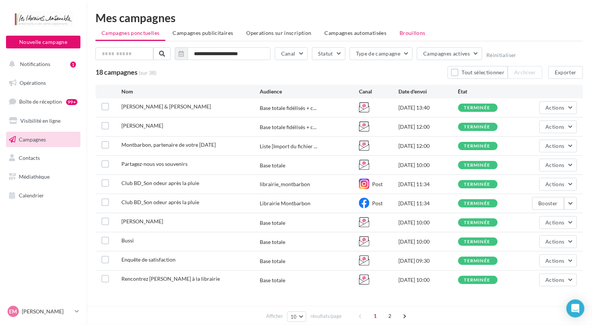
click at [420, 33] on li "Brouillons" at bounding box center [412, 33] width 38 height 14
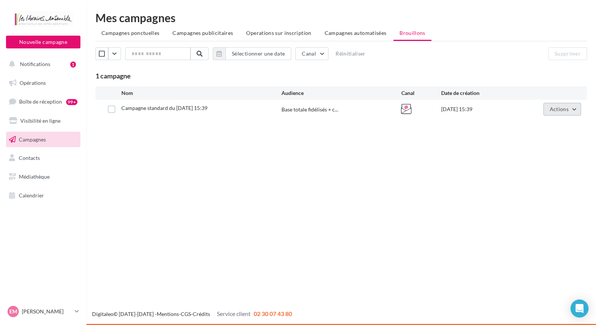
click at [557, 108] on span "Actions" at bounding box center [559, 109] width 19 height 6
click at [546, 127] on button "Editer" at bounding box center [543, 127] width 75 height 20
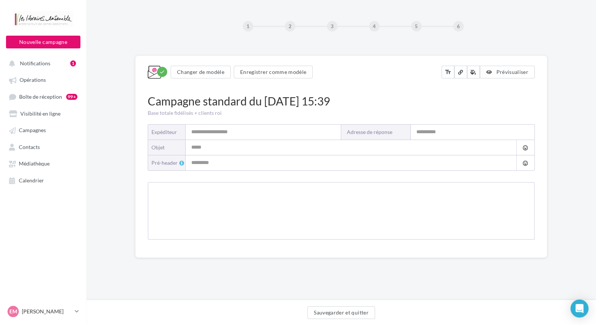
type input "**********"
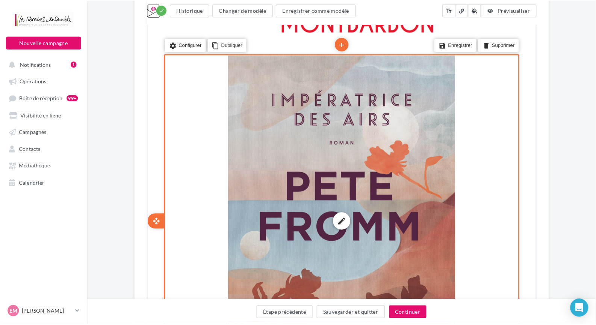
scroll to position [301, 0]
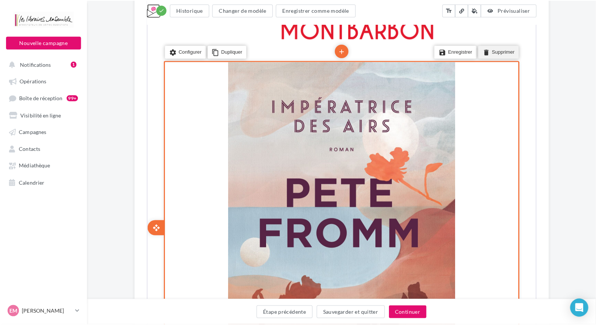
click at [495, 48] on li "delete Supprimer" at bounding box center [495, 50] width 40 height 13
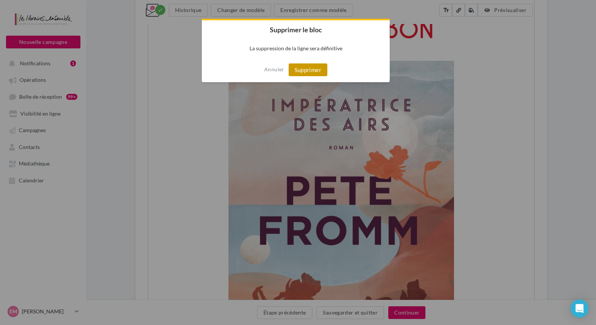
click at [301, 67] on button "Supprimer" at bounding box center [308, 69] width 39 height 13
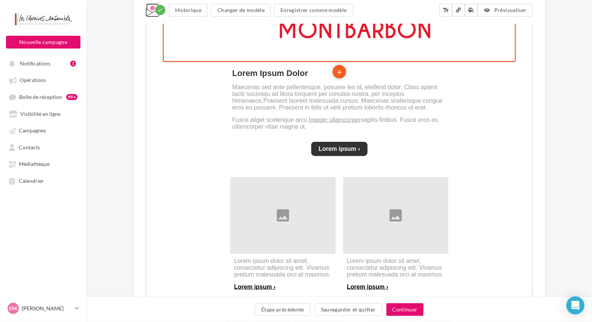
click at [339, 69] on icon "add" at bounding box center [338, 71] width 8 height 13
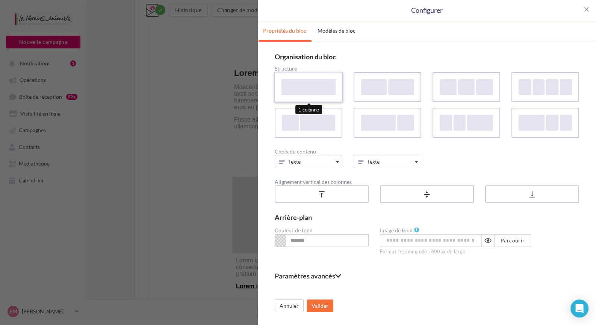
click at [306, 79] on div at bounding box center [308, 87] width 54 height 16
click at [338, 163] on button "Texte" at bounding box center [309, 161] width 68 height 13
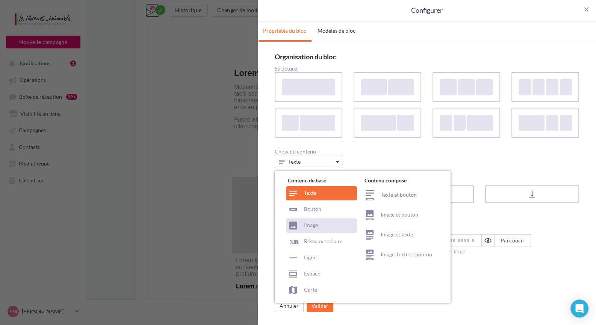
click at [323, 222] on div "Image" at bounding box center [321, 226] width 71 height 14
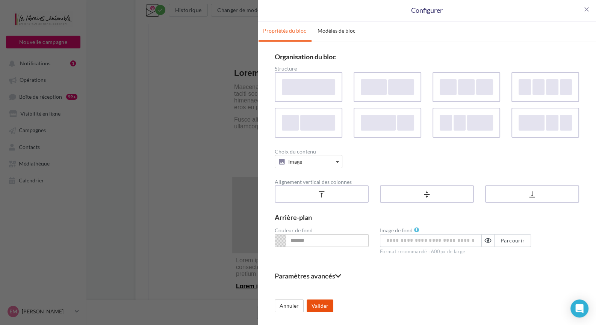
click at [322, 308] on button "Valider" at bounding box center [320, 306] width 27 height 13
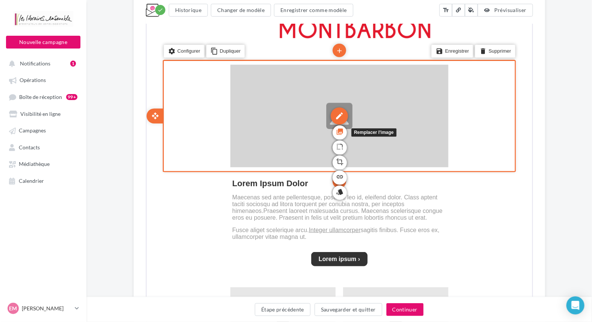
click at [337, 127] on icon "photo_library" at bounding box center [339, 131] width 8 height 13
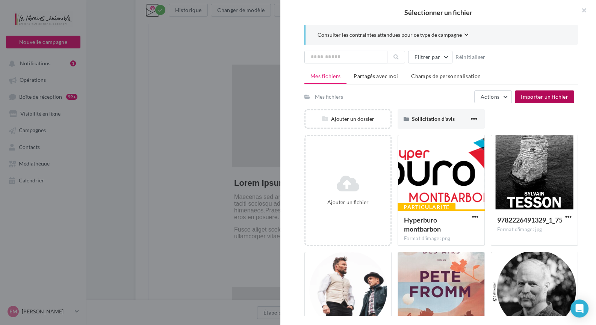
click at [535, 96] on span "Importer un fichier" at bounding box center [544, 97] width 47 height 6
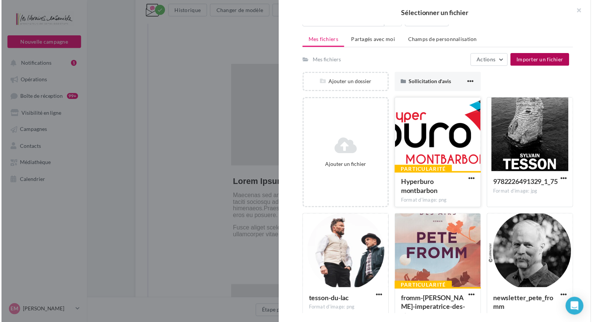
scroll to position [0, 0]
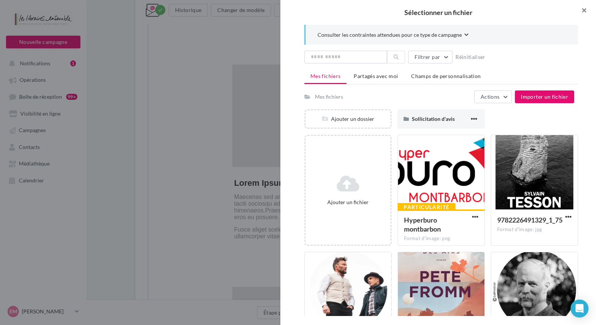
click at [582, 9] on button "button" at bounding box center [581, 11] width 30 height 23
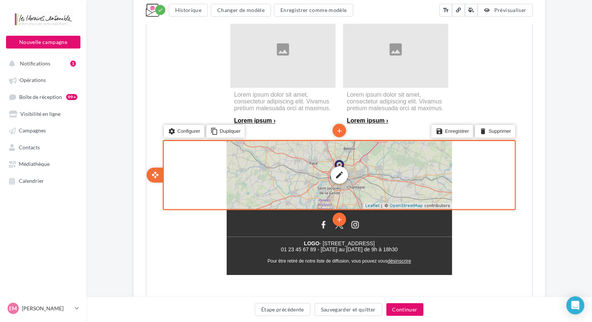
scroll to position [628, 0]
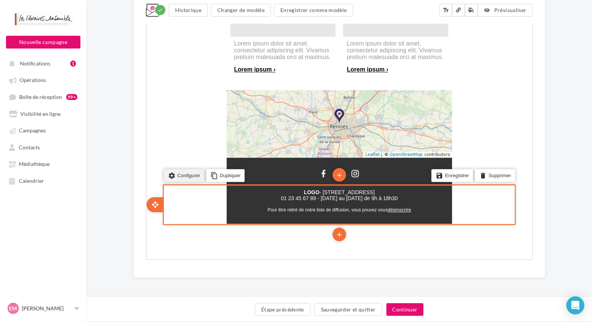
click at [174, 179] on icon "settings" at bounding box center [171, 175] width 8 height 11
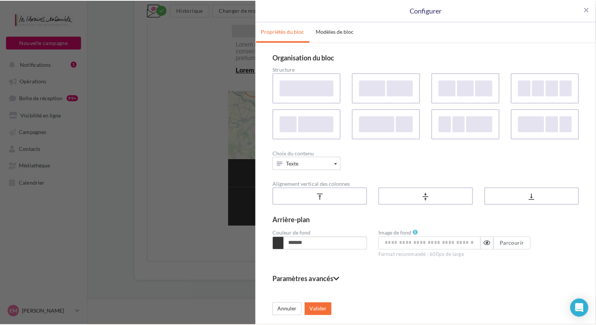
scroll to position [624, 0]
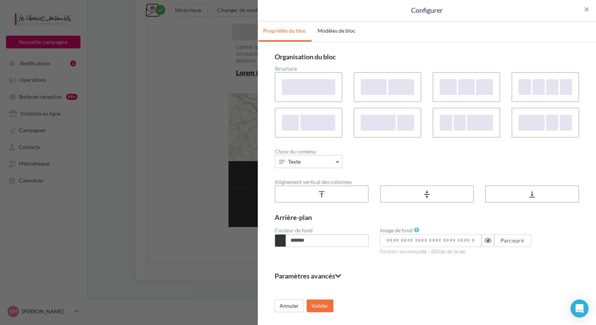
click at [338, 273] on icon at bounding box center [338, 276] width 6 height 7
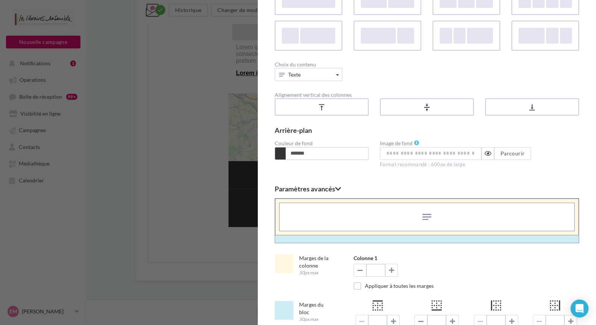
scroll to position [113, 0]
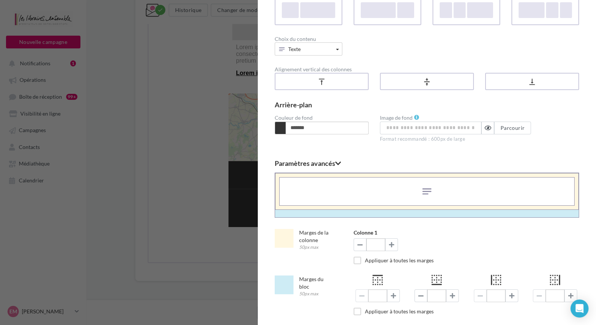
click at [440, 199] on div at bounding box center [426, 191] width 295 height 29
click at [405, 190] on div at bounding box center [426, 191] width 295 height 29
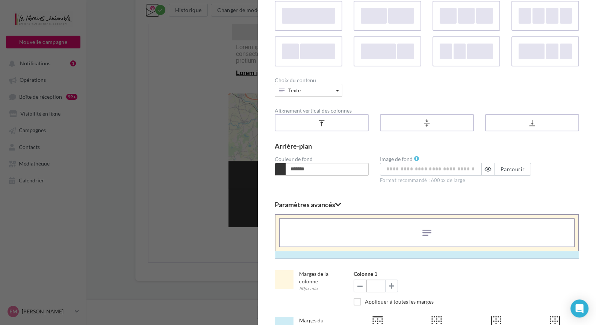
scroll to position [0, 0]
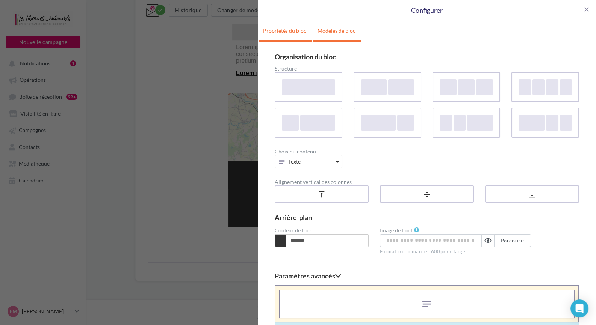
click at [331, 36] on link "Modèles de bloc" at bounding box center [336, 30] width 47 height 19
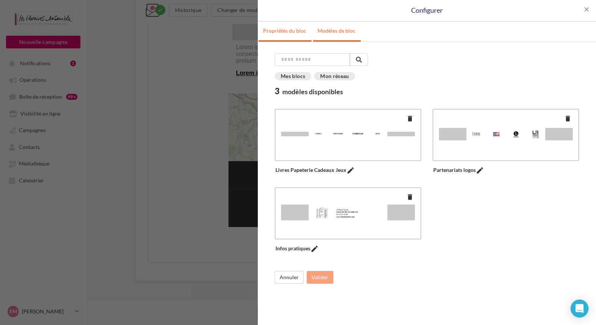
click at [286, 35] on link "Propriétés du bloc" at bounding box center [284, 30] width 52 height 19
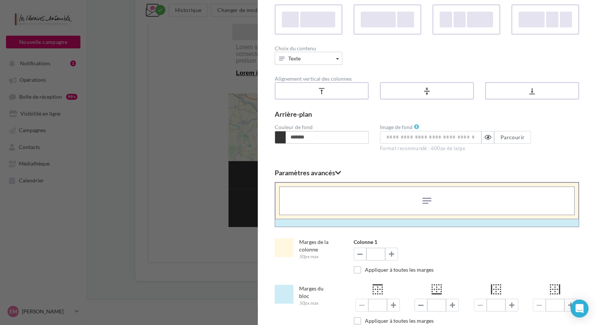
scroll to position [71, 0]
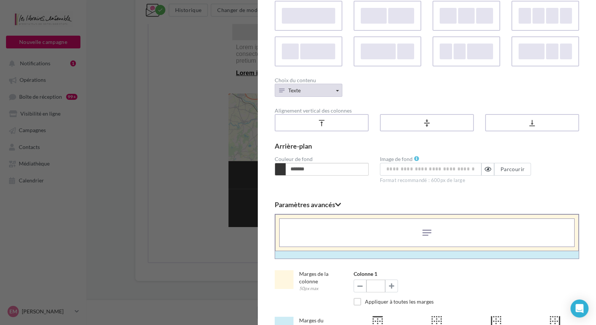
click at [330, 95] on button "Texte" at bounding box center [309, 90] width 68 height 13
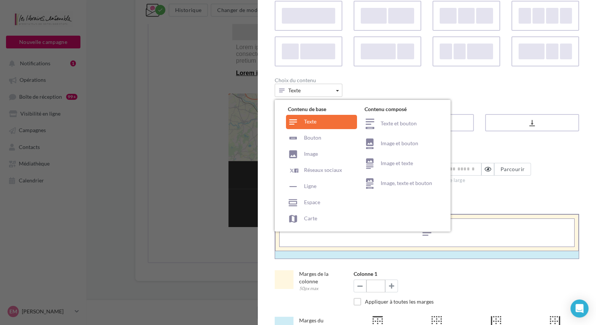
click at [320, 125] on div "Contenu de base Texte Bouton Image Réseaux sociaux Ligne Espace Carte" at bounding box center [324, 166] width 77 height 121
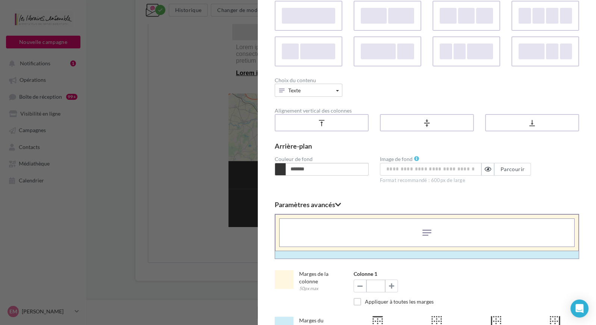
click at [242, 201] on div "**********" at bounding box center [298, 162] width 596 height 325
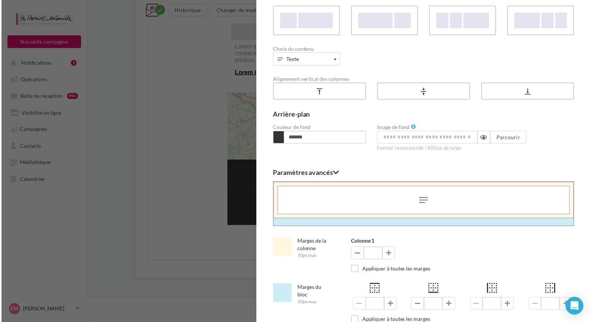
scroll to position [147, 0]
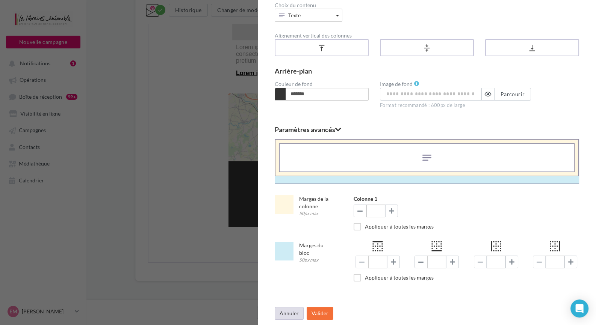
click at [285, 314] on button "Annuler" at bounding box center [289, 313] width 29 height 13
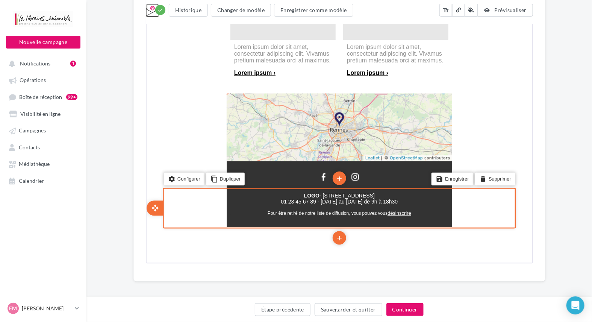
click at [360, 201] on span "01 23 45 67 89 - Lundi au Vendredi de 9h à 18h30" at bounding box center [338, 201] width 117 height 6
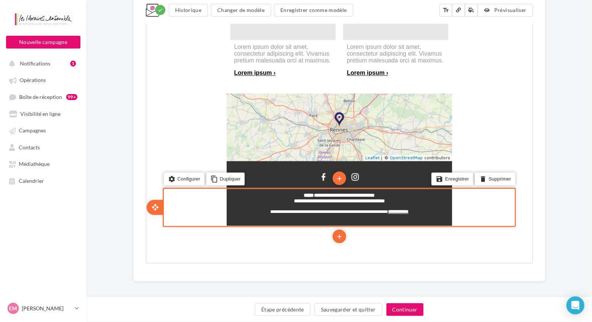
click at [360, 201] on span "**********" at bounding box center [338, 200] width 91 height 5
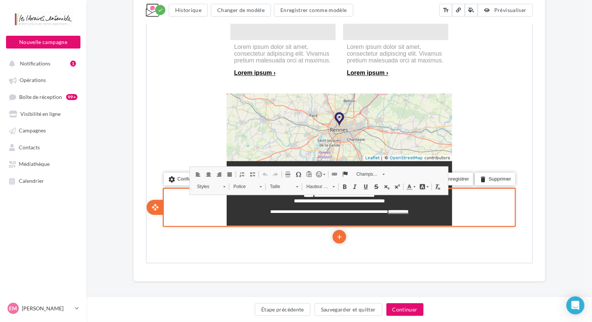
click at [376, 203] on span "**********" at bounding box center [338, 200] width 91 height 5
click at [398, 209] on p "false" at bounding box center [338, 206] width 218 height 5
click at [414, 214] on p "**********" at bounding box center [338, 211] width 218 height 5
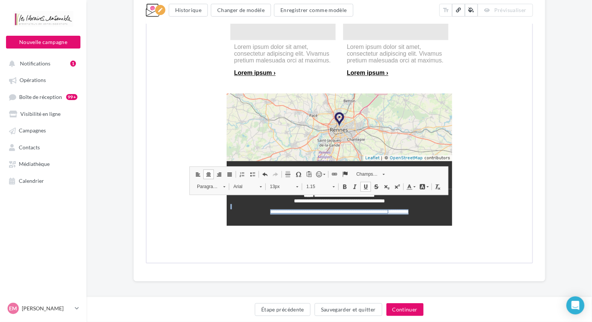
drag, startPoint x: 414, startPoint y: 215, endPoint x: 107, endPoint y: 209, distance: 306.6
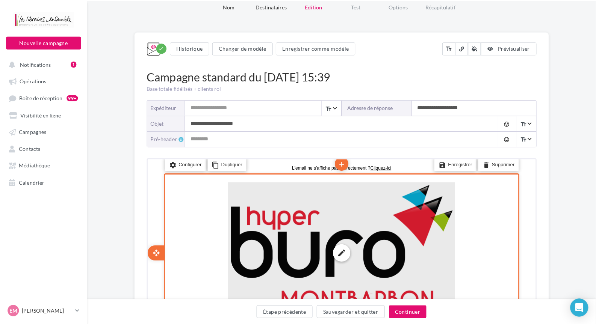
scroll to position [0, 0]
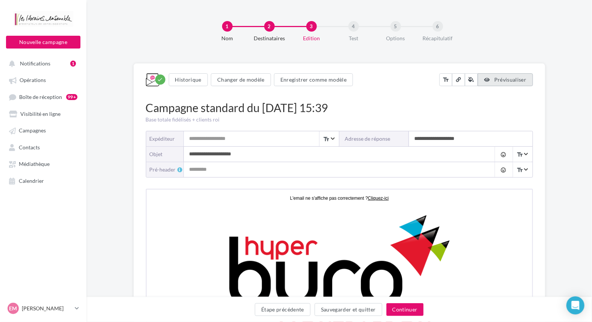
click at [517, 80] on span "Prévisualiser" at bounding box center [510, 79] width 32 height 6
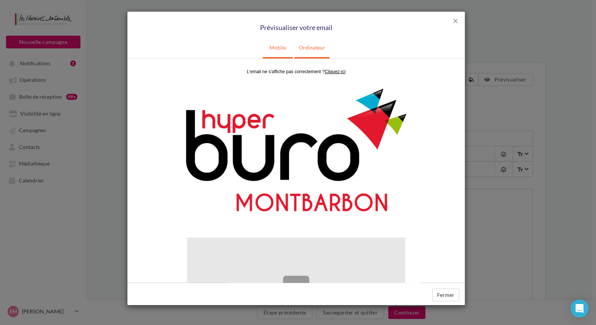
click at [276, 46] on link "Mobile" at bounding box center [278, 47] width 26 height 19
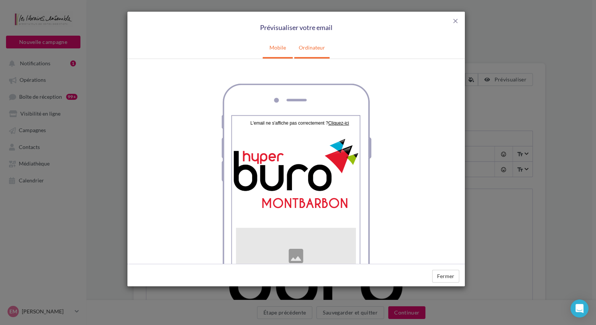
click at [323, 45] on link "Ordinateur" at bounding box center [311, 47] width 35 height 19
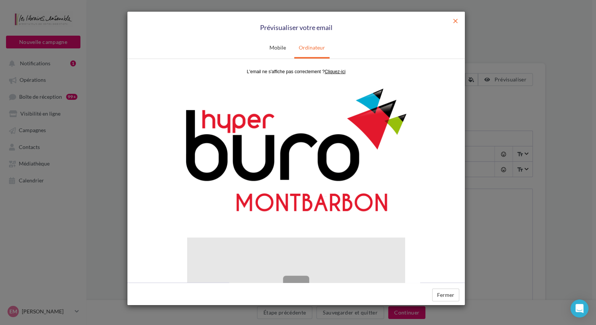
click at [456, 21] on span "close" at bounding box center [456, 21] width 8 height 8
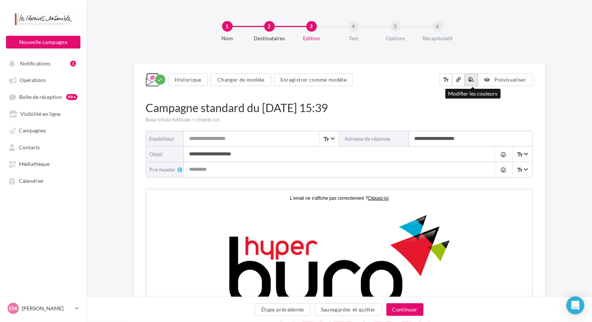
click at [470, 80] on icon at bounding box center [472, 79] width 6 height 5
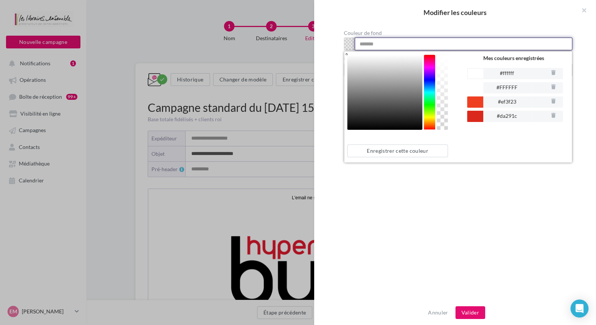
click at [364, 48] on input at bounding box center [464, 44] width 218 height 13
type input "*******"
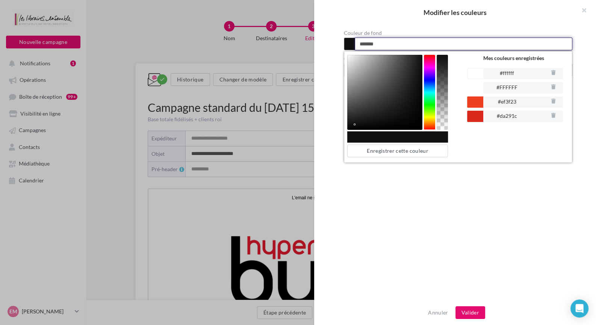
click at [355, 125] on div at bounding box center [384, 92] width 75 height 75
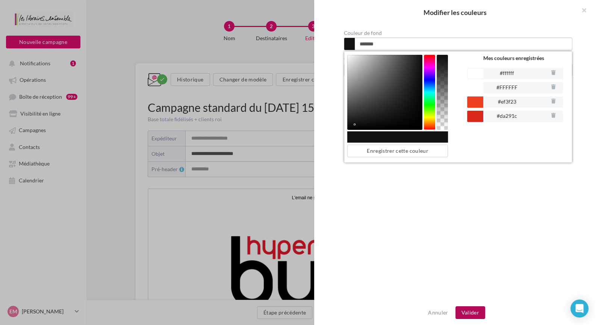
click at [464, 314] on button "Valider" at bounding box center [470, 313] width 30 height 13
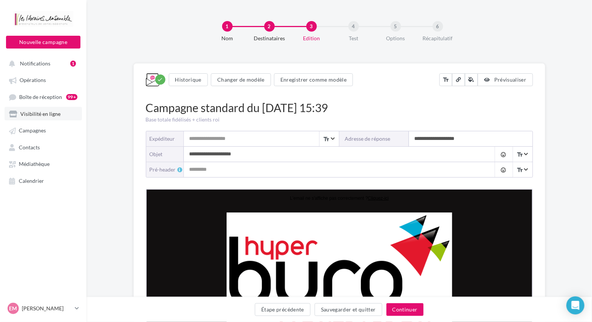
click at [51, 113] on span "Visibilité en ligne" at bounding box center [40, 113] width 40 height 6
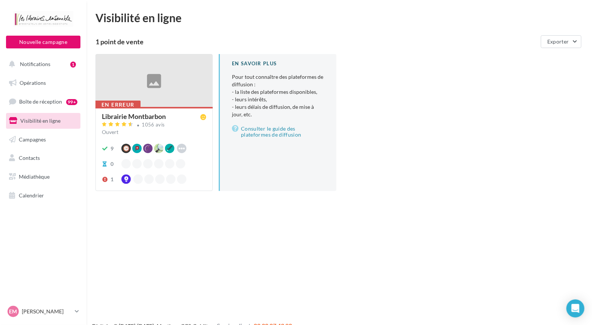
click at [140, 114] on div "Librairie Montbarbon" at bounding box center [134, 116] width 64 height 7
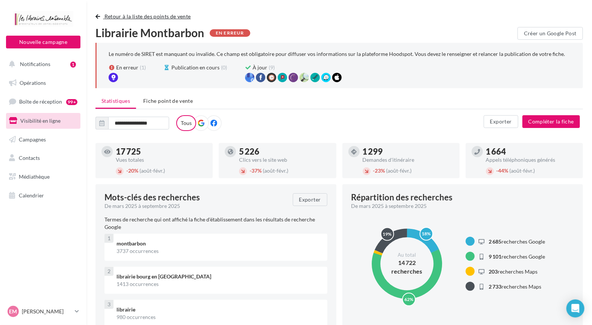
click at [96, 14] on span "button" at bounding box center [97, 16] width 5 height 5
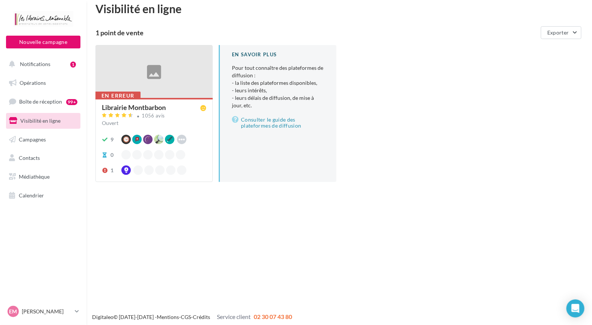
scroll to position [12, 0]
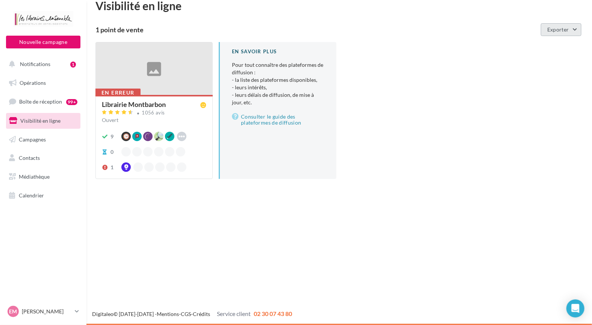
click at [567, 30] on span "Exporter" at bounding box center [558, 29] width 22 height 6
click at [568, 30] on span "Exporter" at bounding box center [558, 29] width 22 height 6
click at [180, 88] on div at bounding box center [154, 68] width 116 height 53
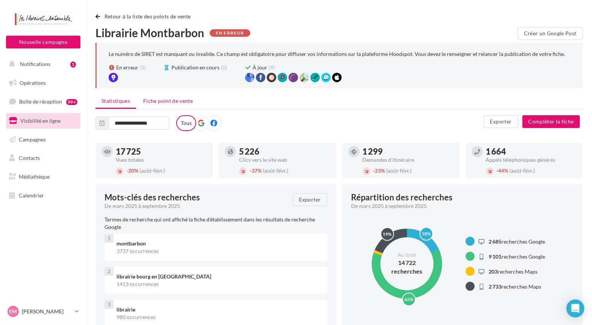
click at [159, 96] on li "Fiche point de vente" at bounding box center [168, 101] width 62 height 14
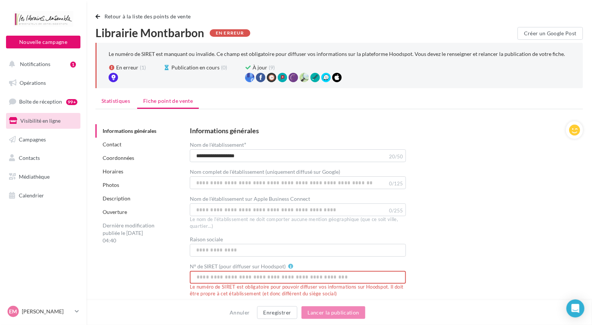
click at [125, 101] on span "Statistiques" at bounding box center [115, 101] width 29 height 6
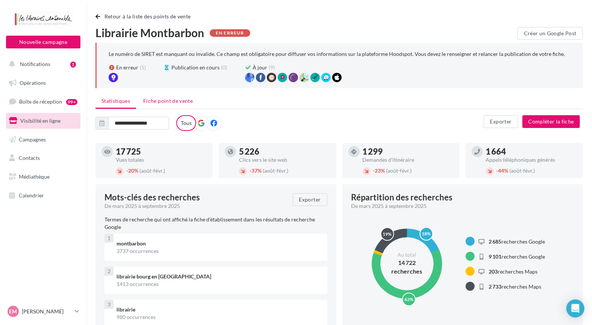
click at [169, 102] on span "Fiche point de vente" at bounding box center [168, 101] width 50 height 6
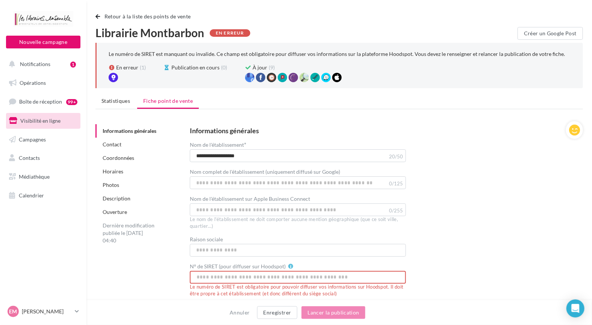
click at [97, 15] on span "button" at bounding box center [97, 16] width 5 height 5
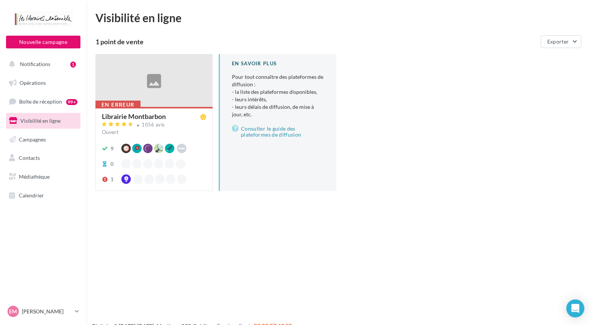
click at [39, 124] on span "Visibilité en ligne" at bounding box center [40, 121] width 40 height 6
click at [183, 98] on div at bounding box center [154, 80] width 116 height 53
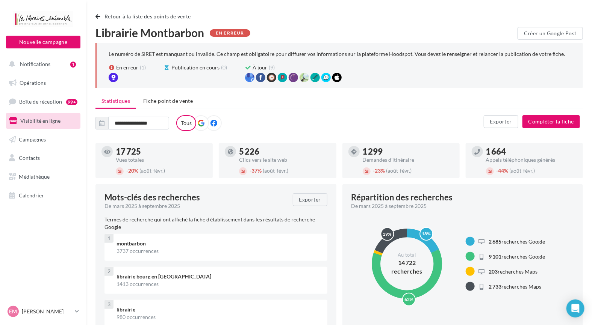
click at [38, 119] on span "Visibilité en ligne" at bounding box center [40, 121] width 40 height 6
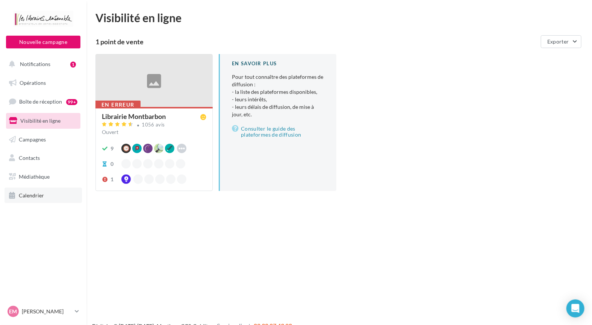
click at [27, 200] on link "Calendrier" at bounding box center [43, 196] width 77 height 16
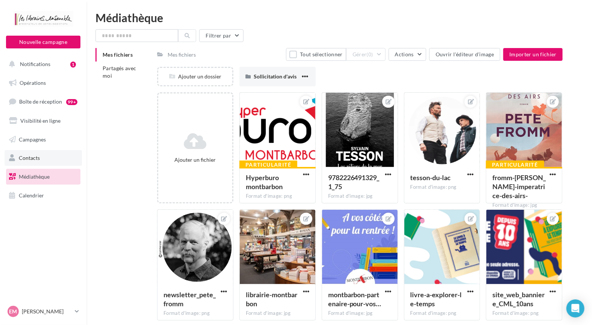
click at [22, 157] on span "Contacts" at bounding box center [29, 158] width 21 height 6
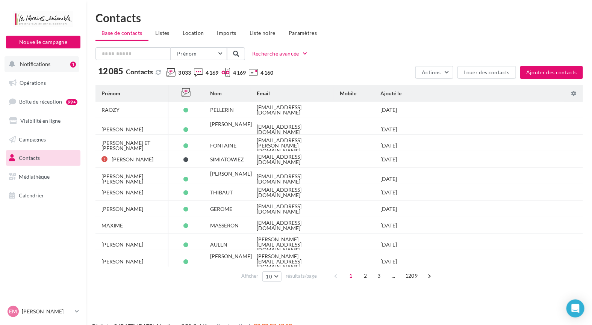
click at [30, 69] on button "Notifications 1" at bounding box center [42, 64] width 74 height 16
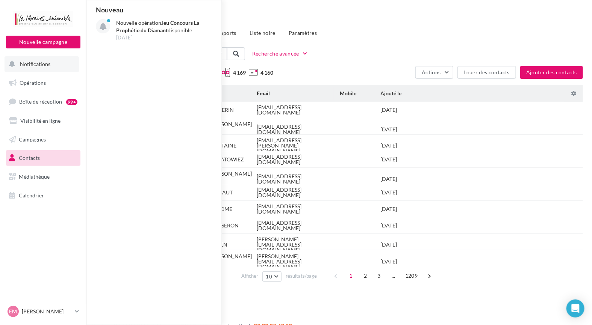
click at [35, 63] on span "Notifications" at bounding box center [35, 64] width 30 height 6
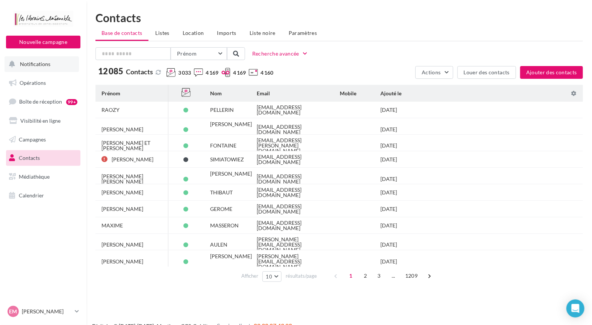
click at [36, 60] on button "Notifications" at bounding box center [42, 64] width 74 height 16
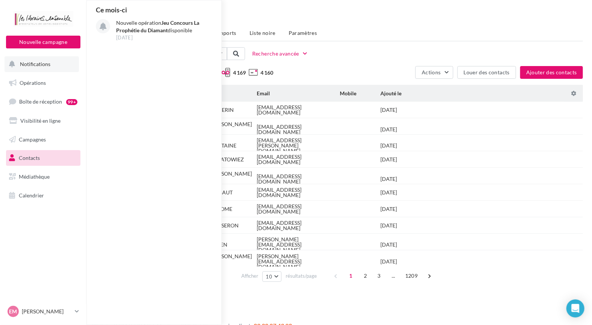
click at [33, 64] on span "Notifications" at bounding box center [35, 64] width 30 height 6
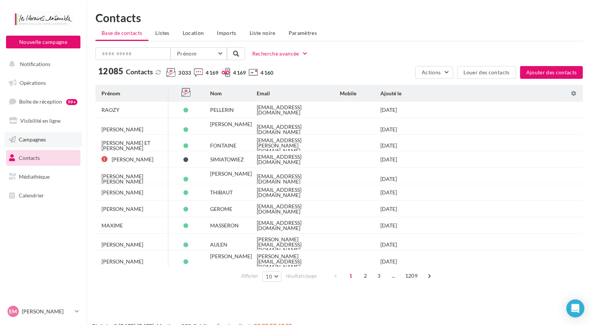
click at [21, 140] on span "Campagnes" at bounding box center [32, 139] width 27 height 6
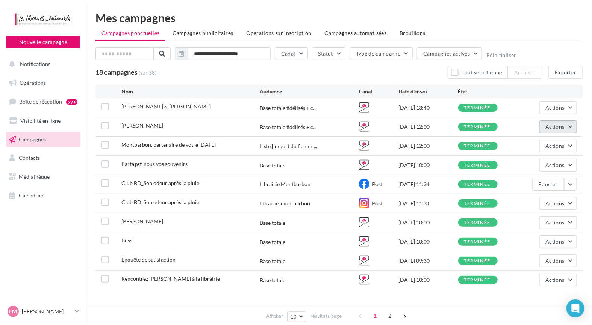
click at [557, 127] on span "Actions" at bounding box center [555, 127] width 19 height 6
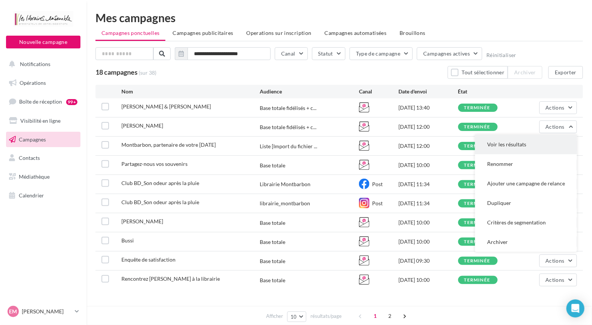
click at [511, 148] on button "Voir les résultats" at bounding box center [526, 145] width 102 height 20
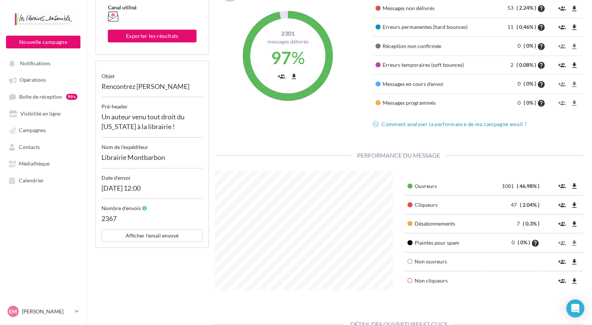
scroll to position [113, 0]
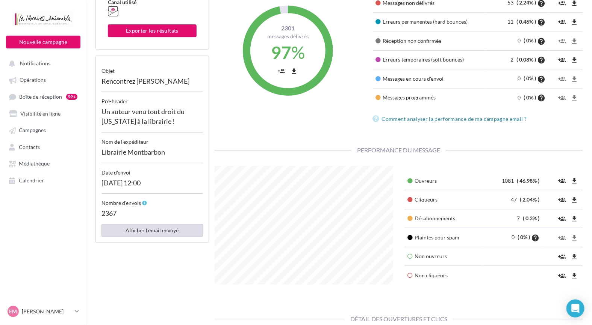
click at [162, 228] on button "Afficher l'email envoyé" at bounding box center [151, 230] width 101 height 13
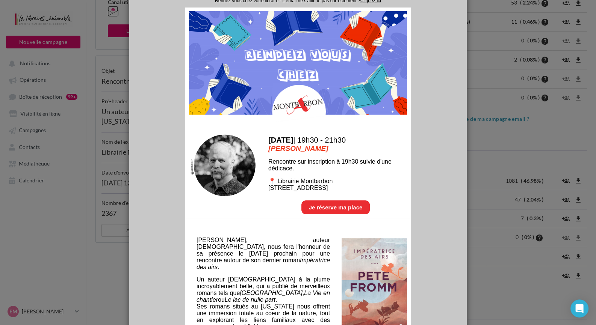
scroll to position [0, 0]
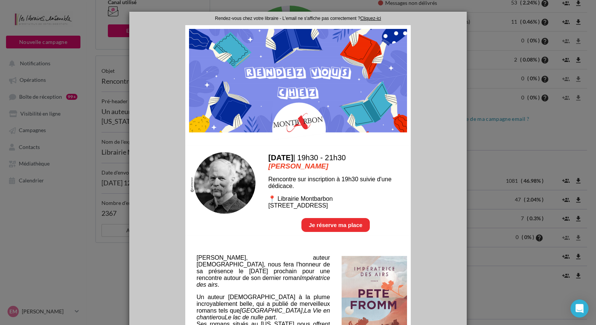
click at [277, 100] on img at bounding box center [298, 85] width 218 height 113
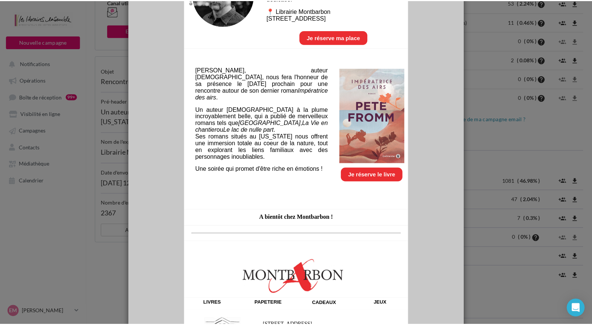
scroll to position [334, 0]
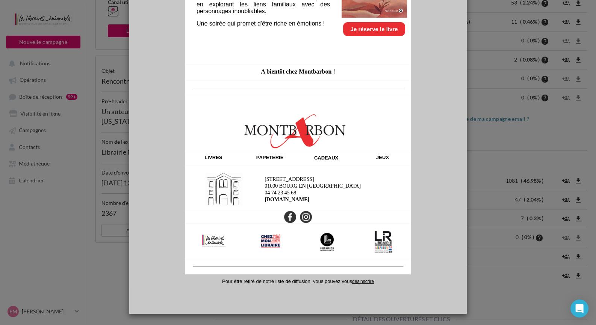
click at [502, 141] on div at bounding box center [298, 162] width 596 height 325
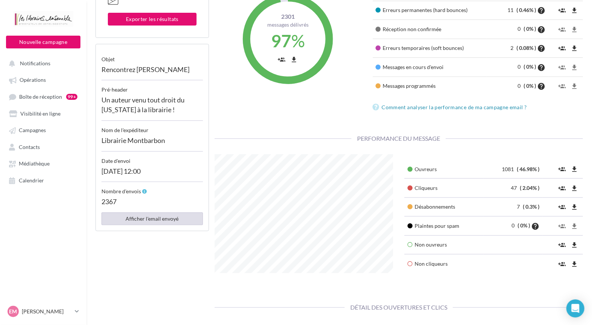
scroll to position [188, 0]
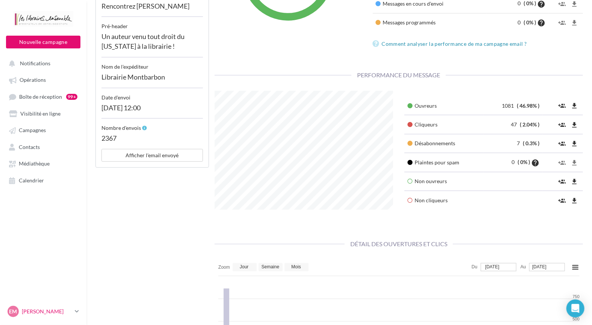
click at [79, 311] on icon at bounding box center [77, 311] width 4 height 6
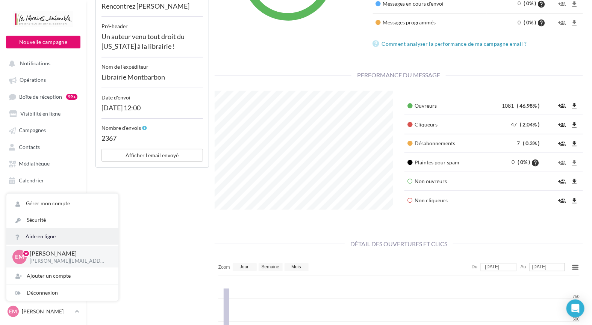
click at [40, 236] on link "Aide en ligne" at bounding box center [62, 236] width 112 height 17
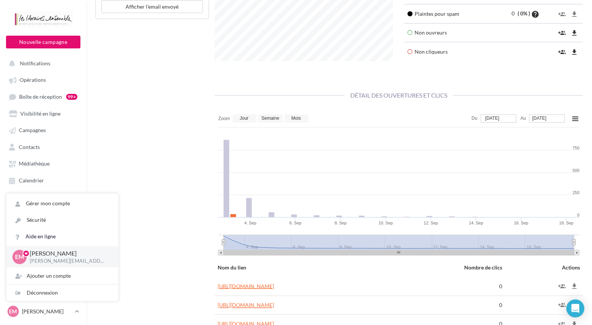
scroll to position [488, 0]
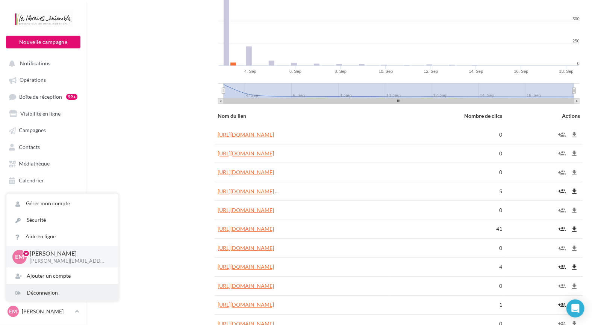
click at [46, 292] on div "Déconnexion" at bounding box center [62, 293] width 112 height 17
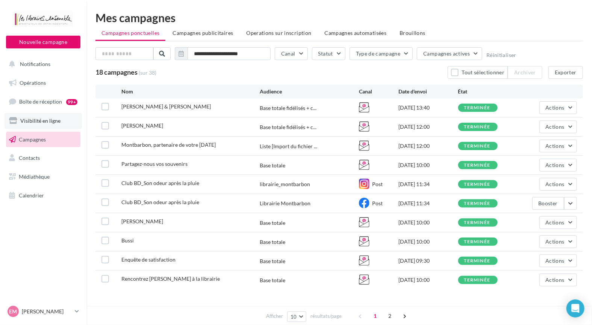
click at [47, 115] on link "Visibilité en ligne" at bounding box center [43, 121] width 77 height 16
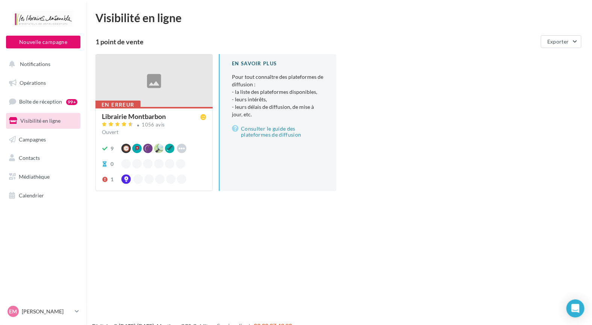
click at [147, 111] on div "En erreur Librairie Montbarbon 1056 avis Ouvert 9 Google Waze Apple Business Co…" at bounding box center [154, 148] width 116 height 83
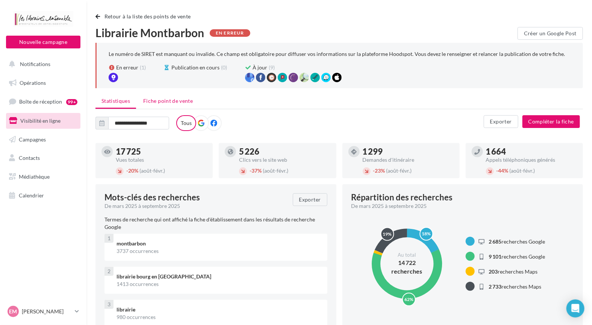
click at [154, 100] on span "Fiche point de vente" at bounding box center [168, 101] width 50 height 6
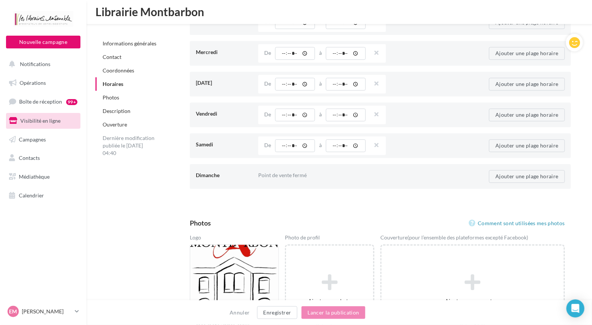
scroll to position [769, 0]
